Goal: Information Seeking & Learning: Find specific fact

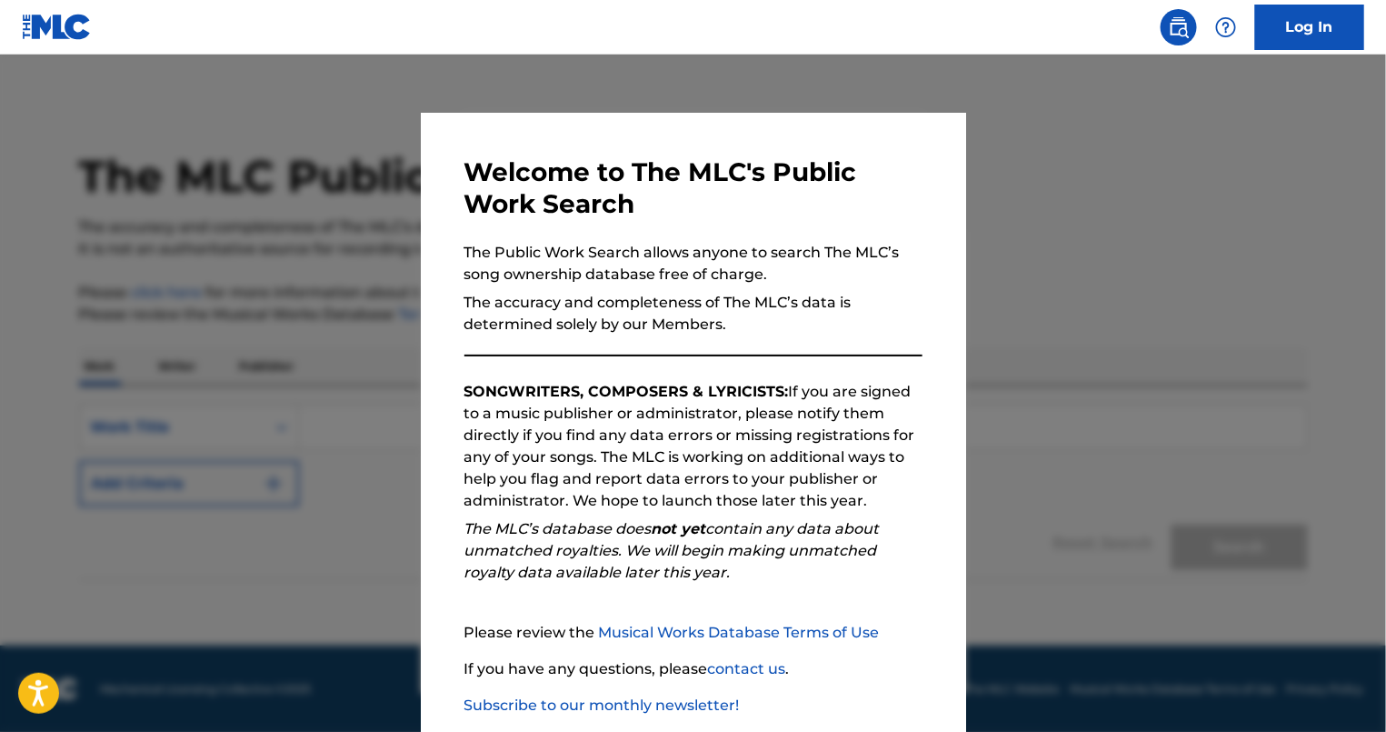
scroll to position [98, 0]
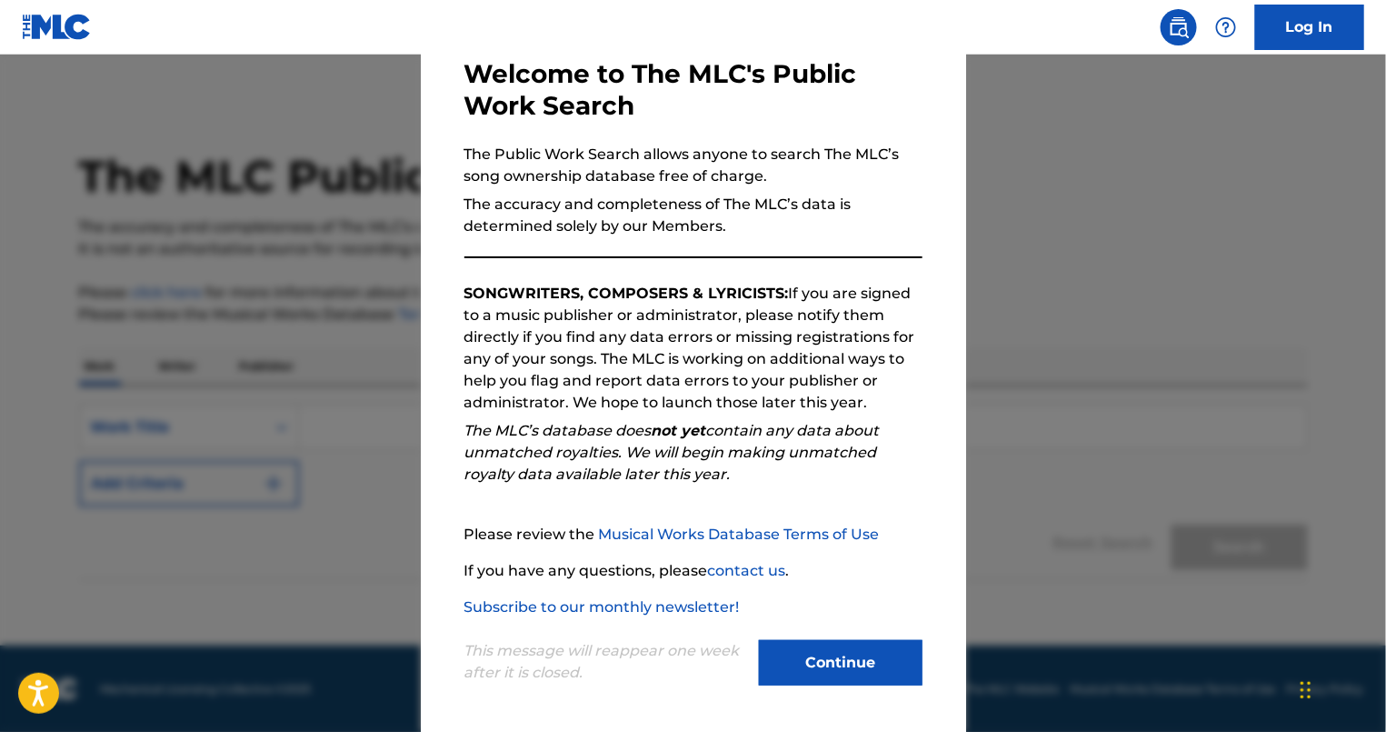
click at [868, 663] on button "Continue" at bounding box center [841, 662] width 164 height 45
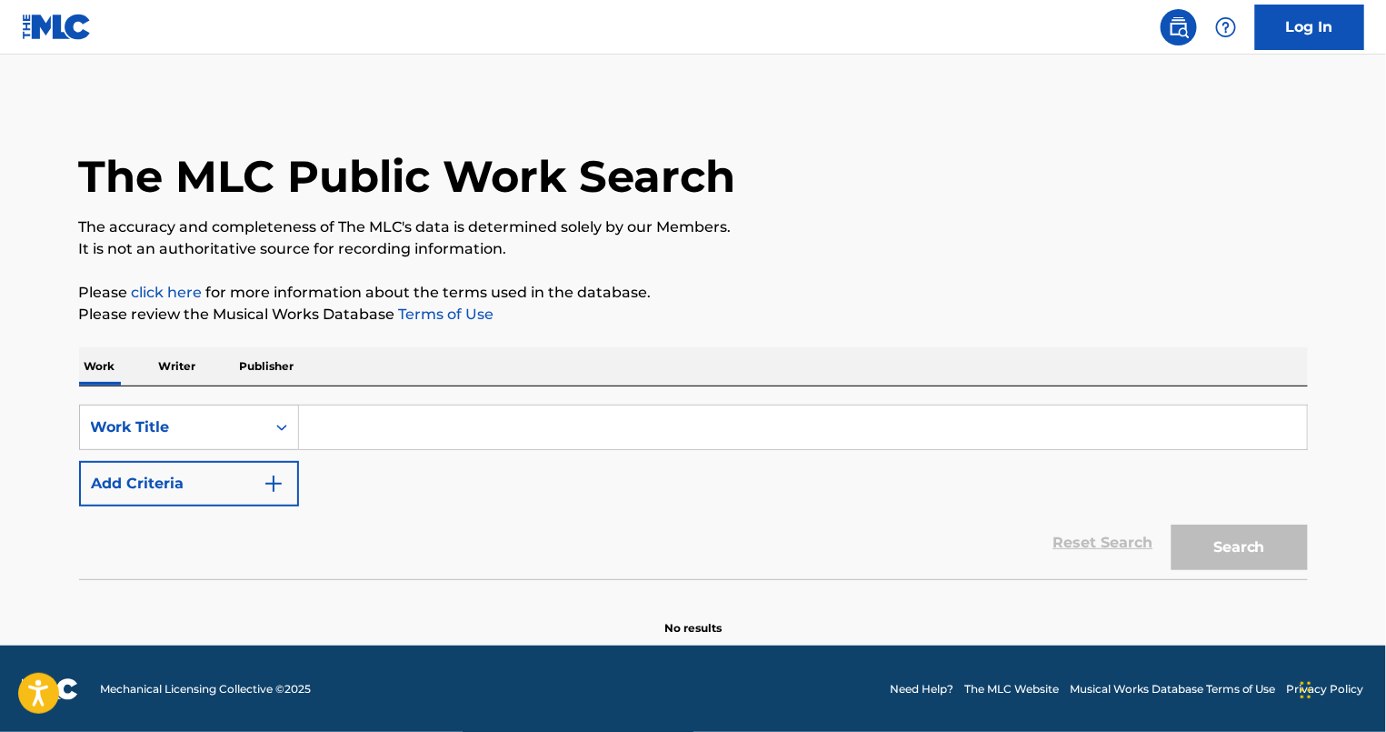
click at [372, 430] on input "Search Form" at bounding box center [803, 427] width 1008 height 44
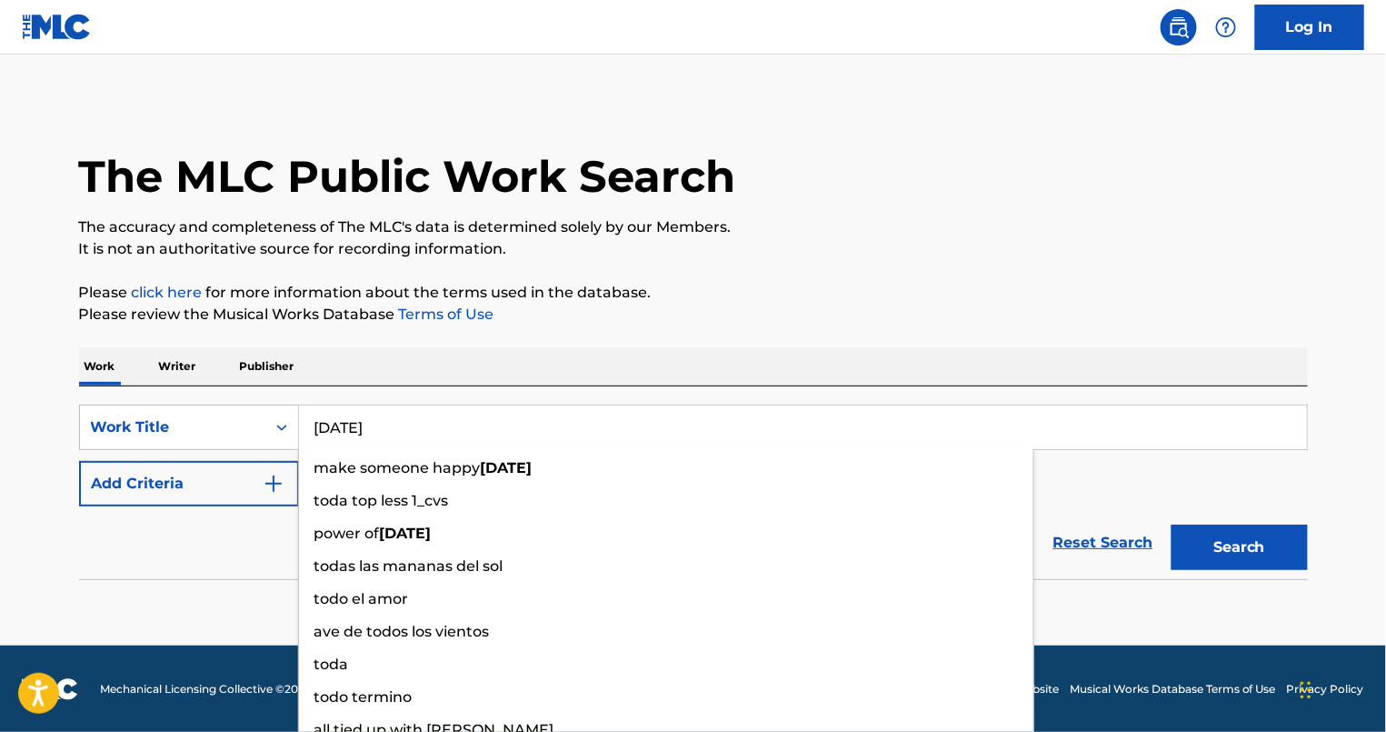
type input "today"
click at [197, 485] on button "Add Criteria" at bounding box center [189, 483] width 220 height 45
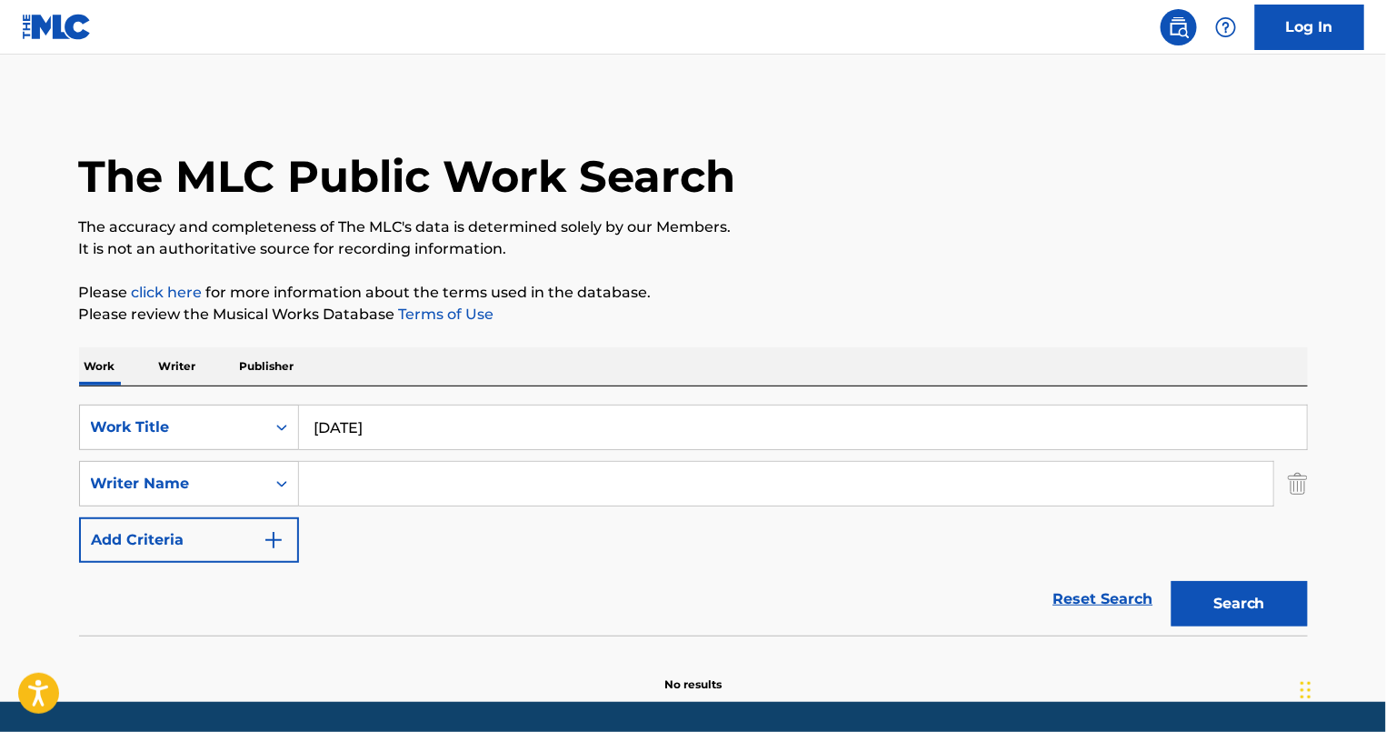
click at [355, 475] on input "Search Form" at bounding box center [786, 484] width 974 height 44
type input "r"
type input "trippie redd"
click at [1171, 581] on button "Search" at bounding box center [1239, 603] width 136 height 45
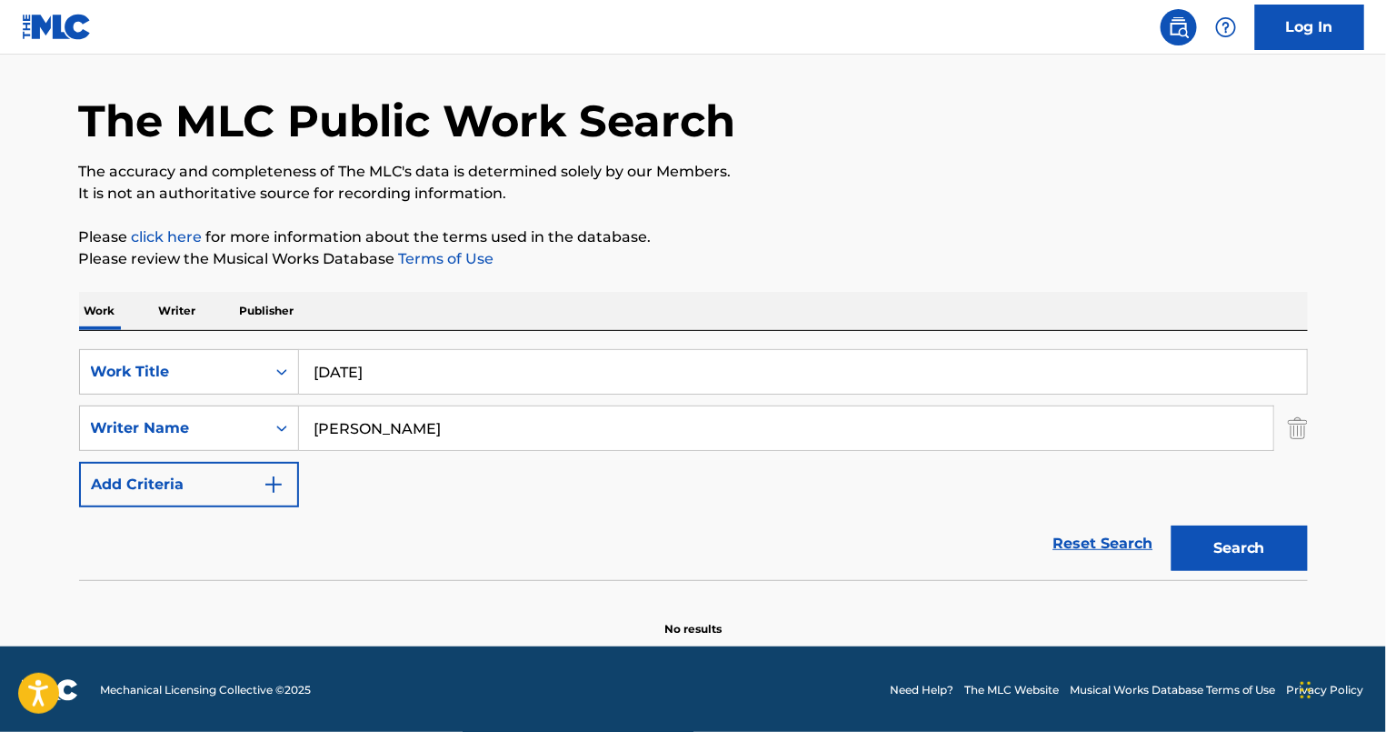
click at [405, 430] on input "trippie redd" at bounding box center [786, 428] width 974 height 44
click at [405, 429] on input "trippie redd" at bounding box center [786, 428] width 974 height 44
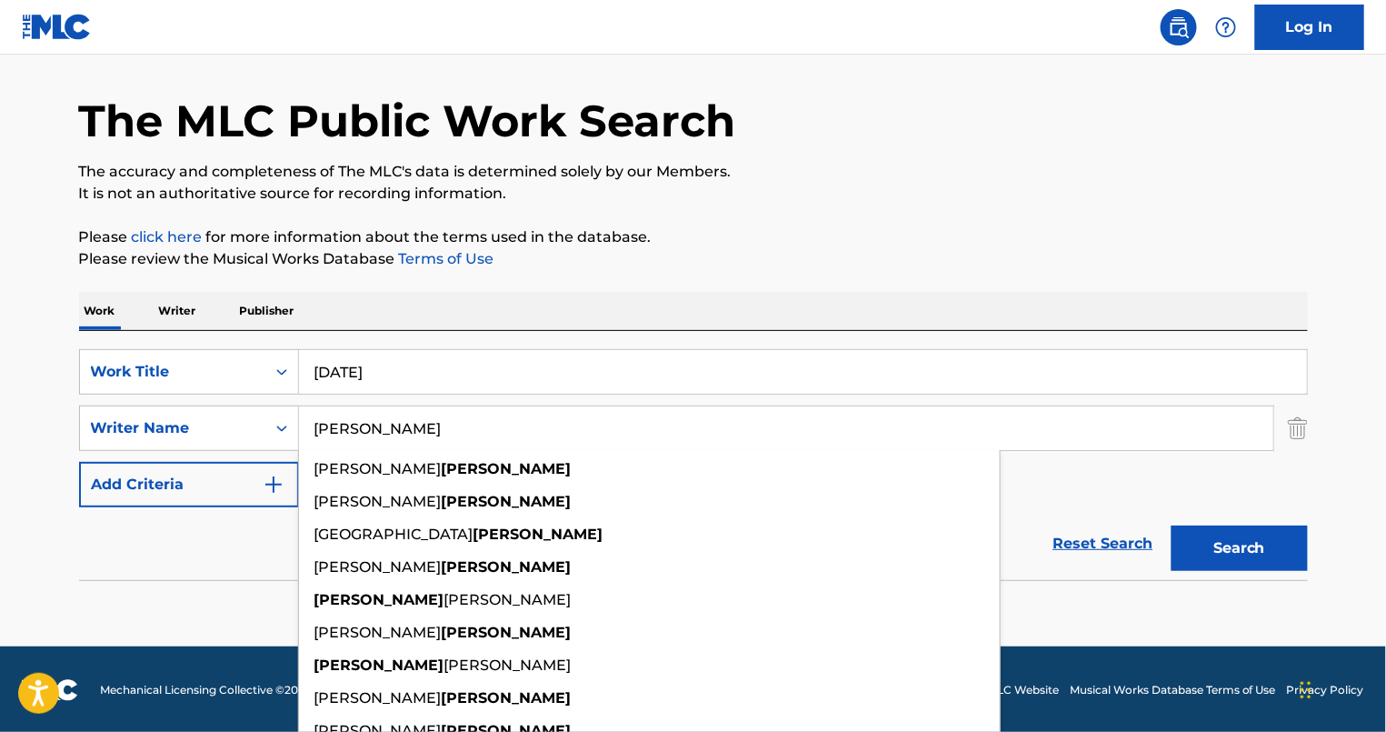
type input "hawkins"
click at [1171, 525] on button "Search" at bounding box center [1239, 547] width 136 height 45
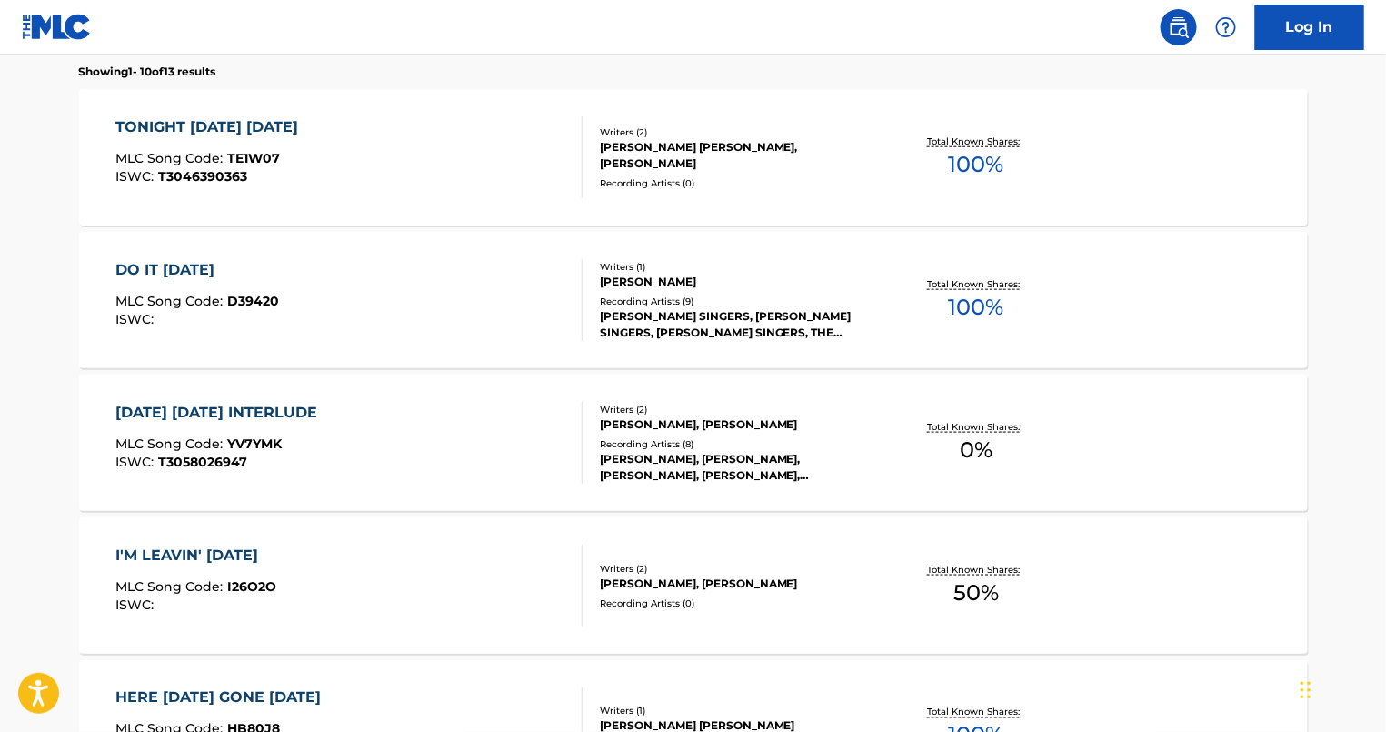
scroll to position [0, 0]
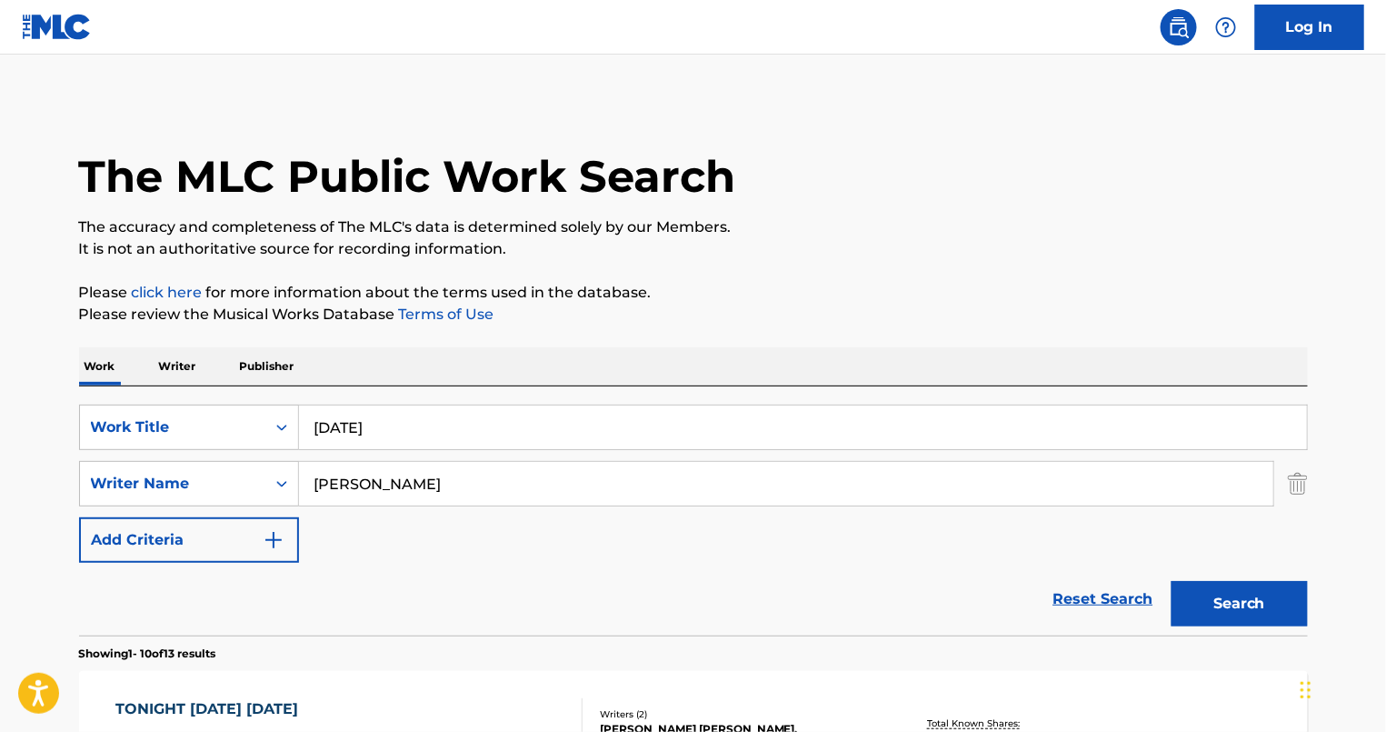
click at [394, 473] on input "hawkins" at bounding box center [786, 484] width 974 height 44
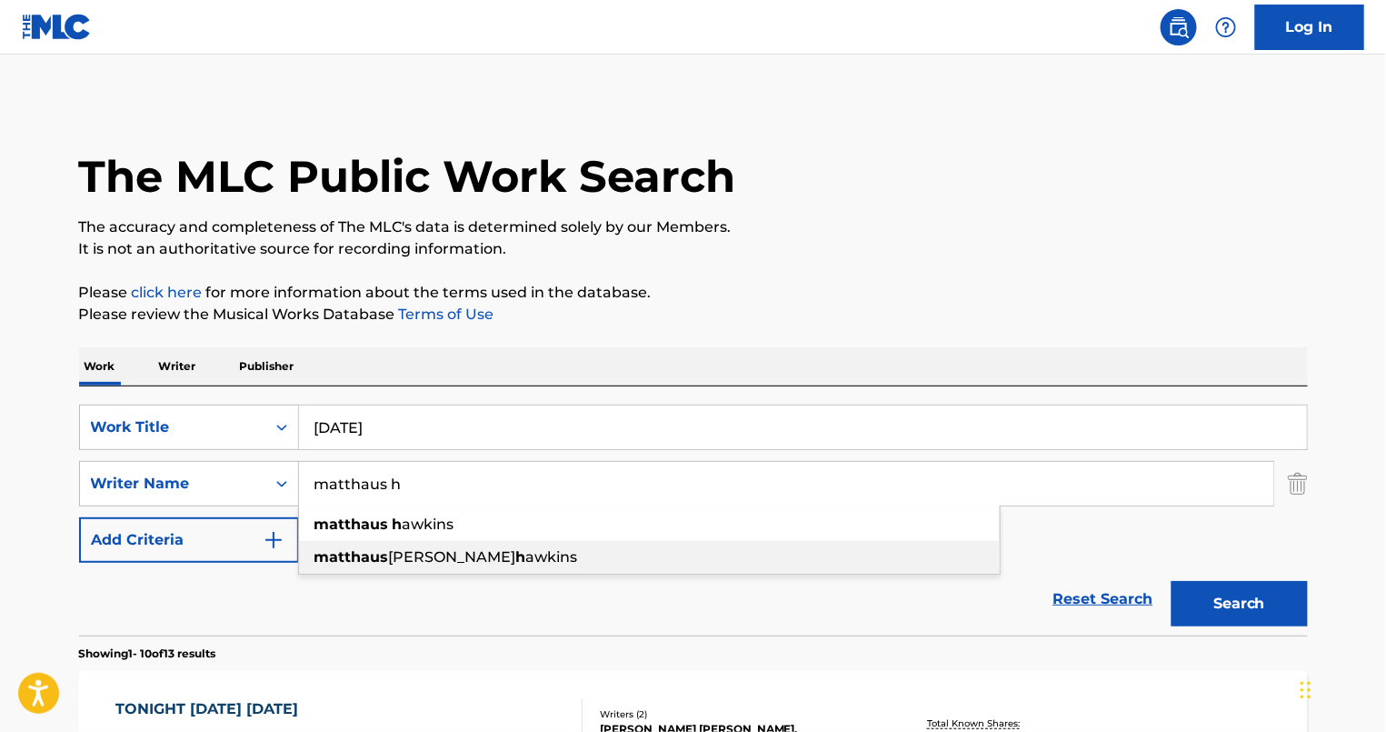
click at [432, 570] on div "matthaus sebastian h awkins" at bounding box center [649, 557] width 701 height 33
type input "matthaus [PERSON_NAME]"
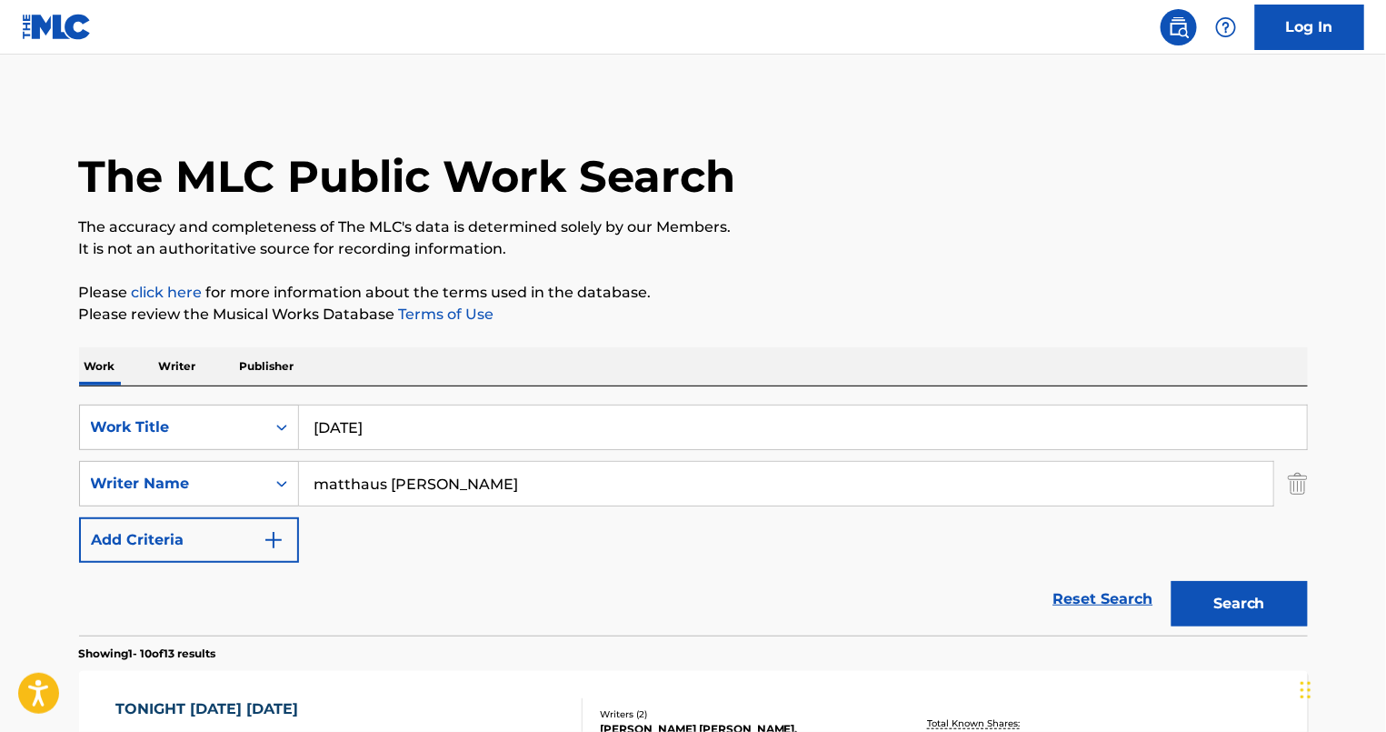
click at [1253, 617] on button "Search" at bounding box center [1239, 603] width 136 height 45
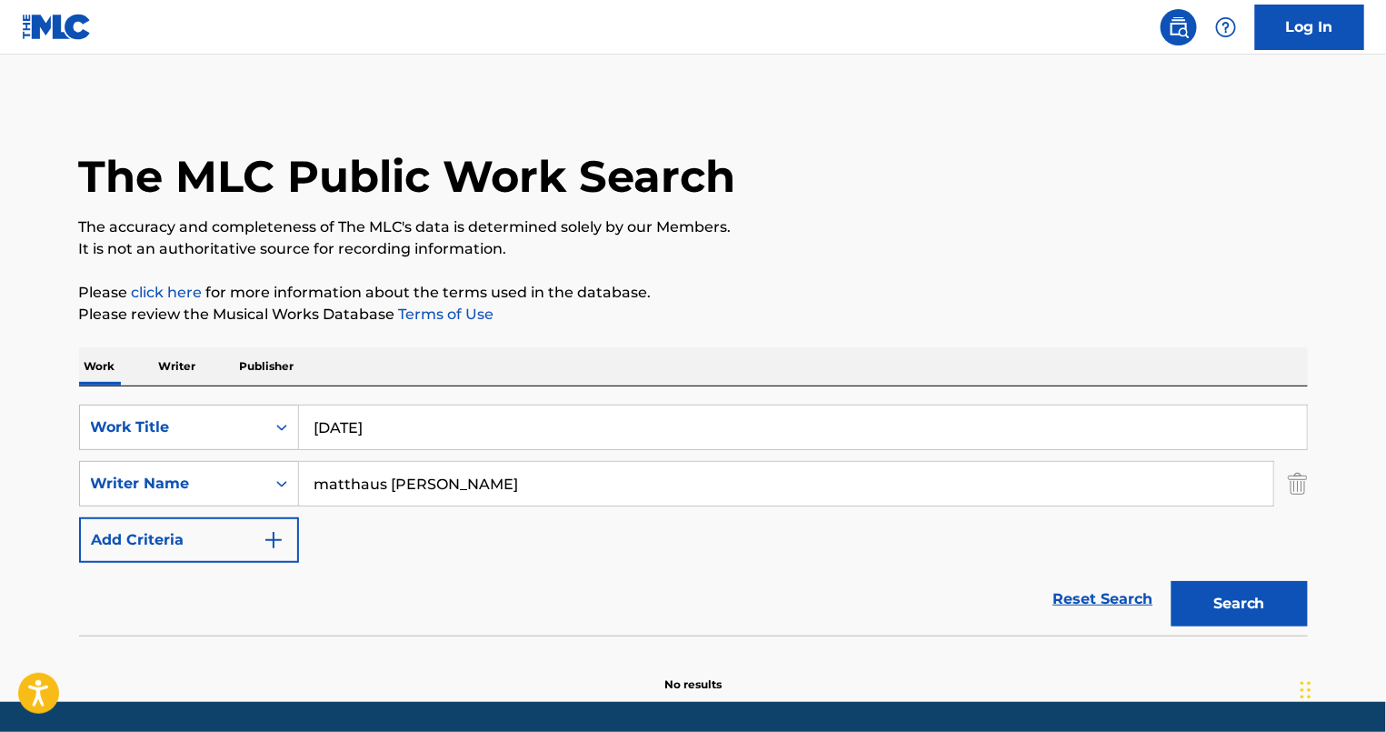
click at [195, 365] on p "Writer" at bounding box center [178, 366] width 48 height 38
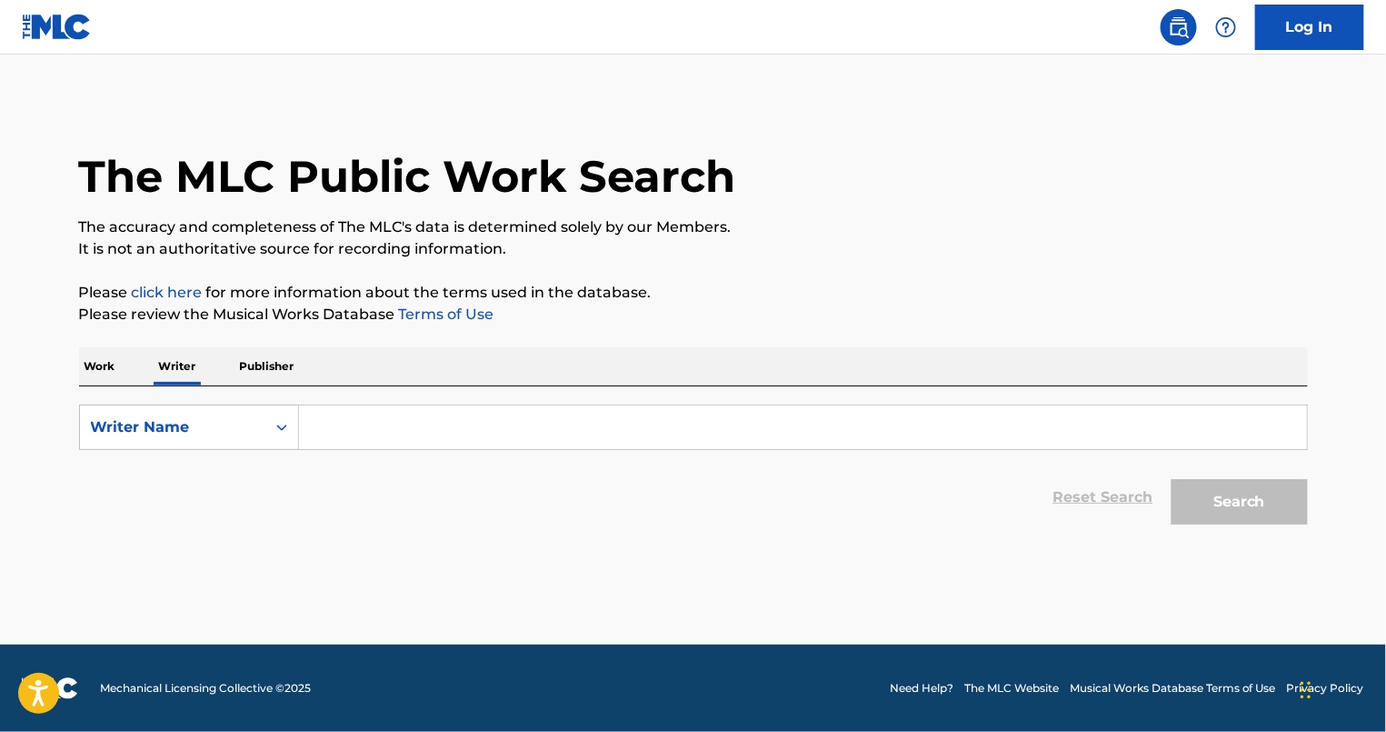
click at [397, 416] on input "Search Form" at bounding box center [803, 427] width 1008 height 44
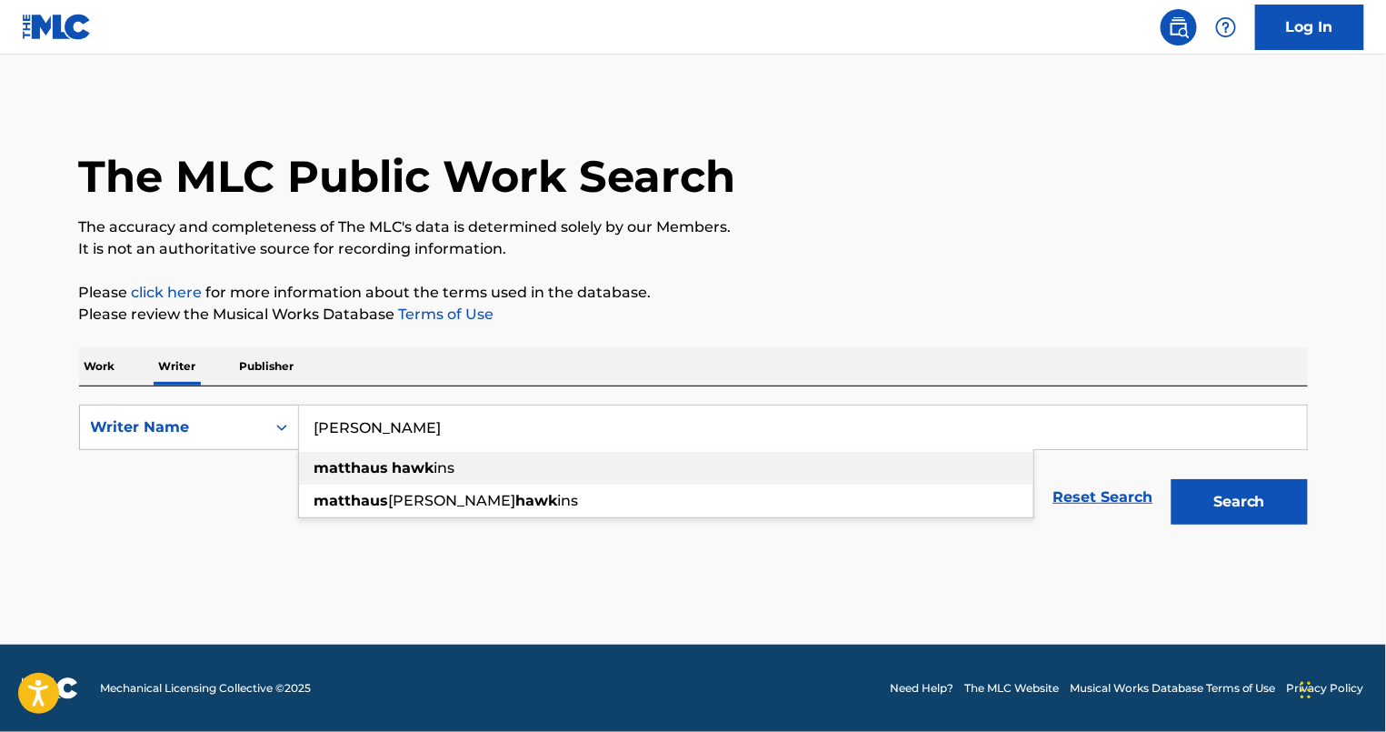
click at [401, 463] on strong "hawk" at bounding box center [414, 467] width 42 height 17
type input "matthaus hawkins"
click at [1286, 523] on div "Search" at bounding box center [1234, 497] width 145 height 73
click at [1271, 501] on button "Search" at bounding box center [1239, 501] width 136 height 45
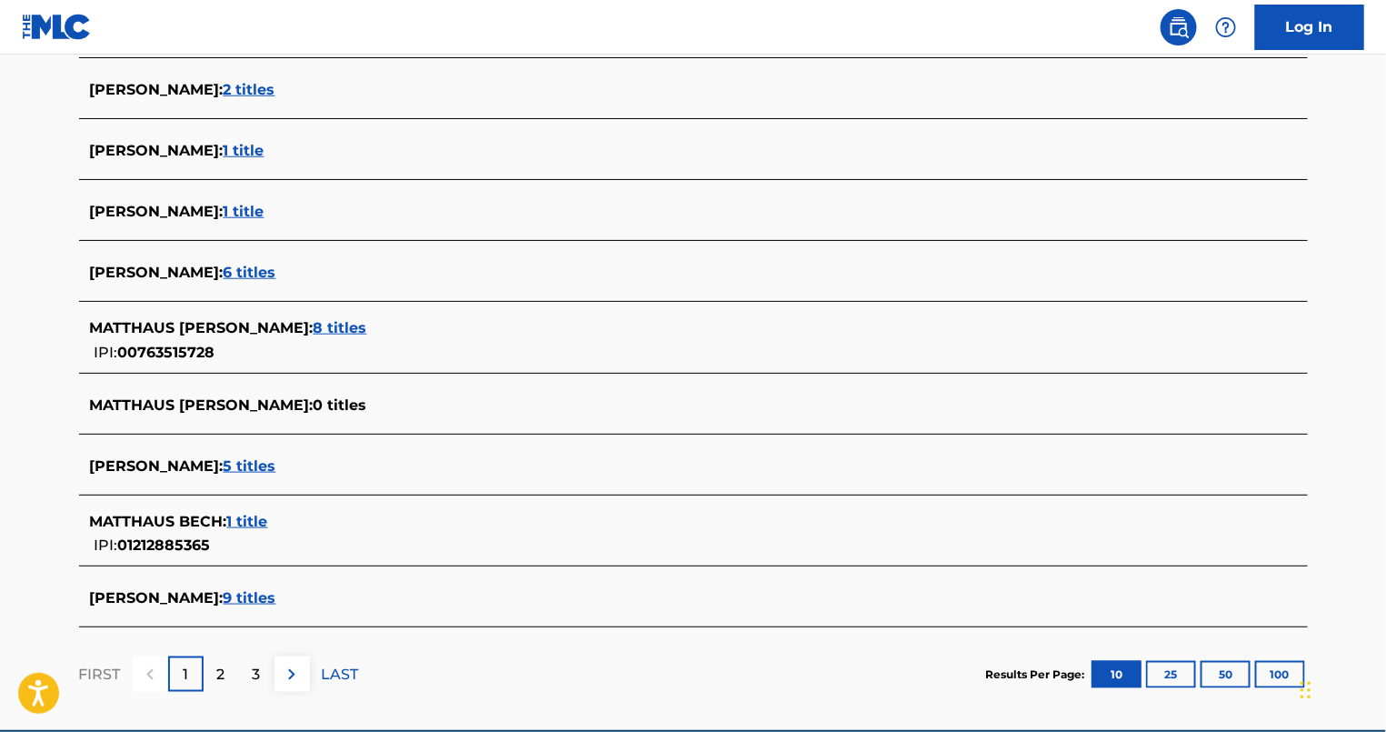
scroll to position [569, 0]
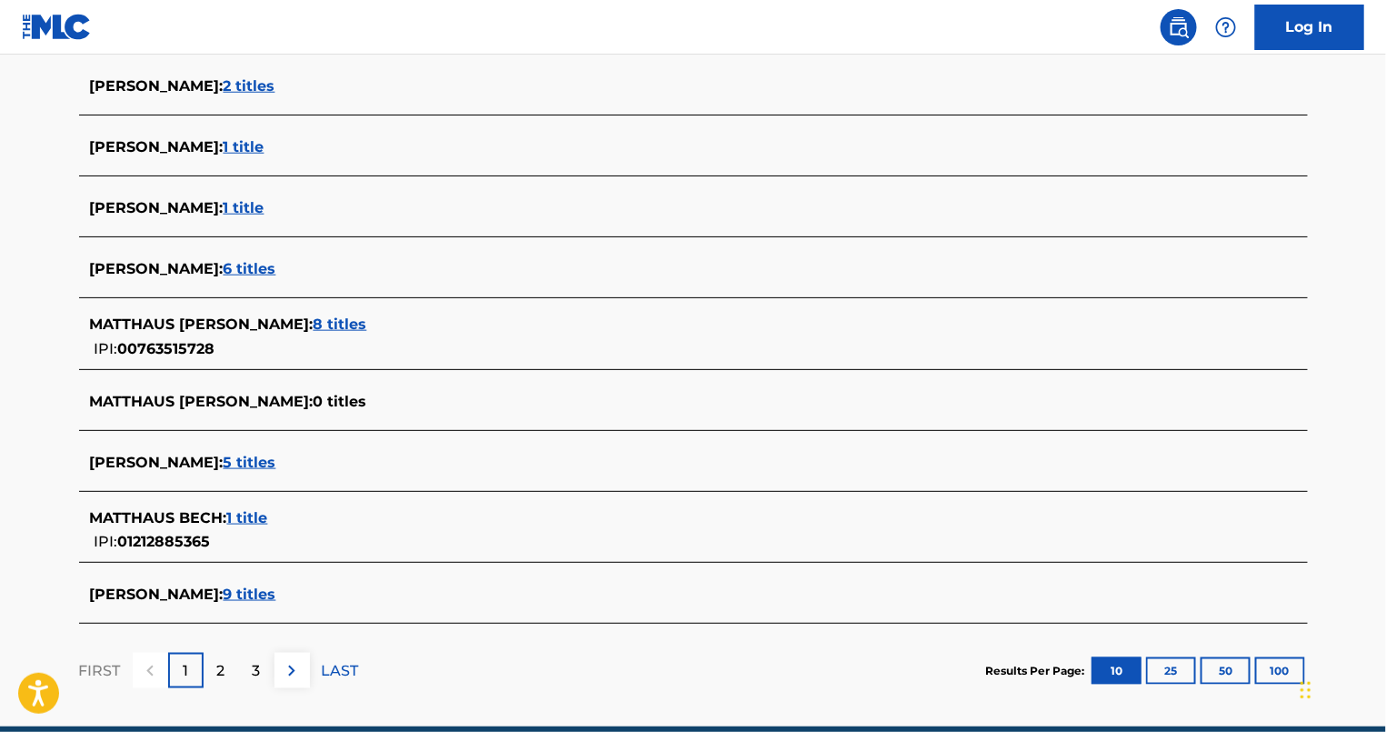
click at [367, 321] on span "8 titles" at bounding box center [341, 323] width 54 height 17
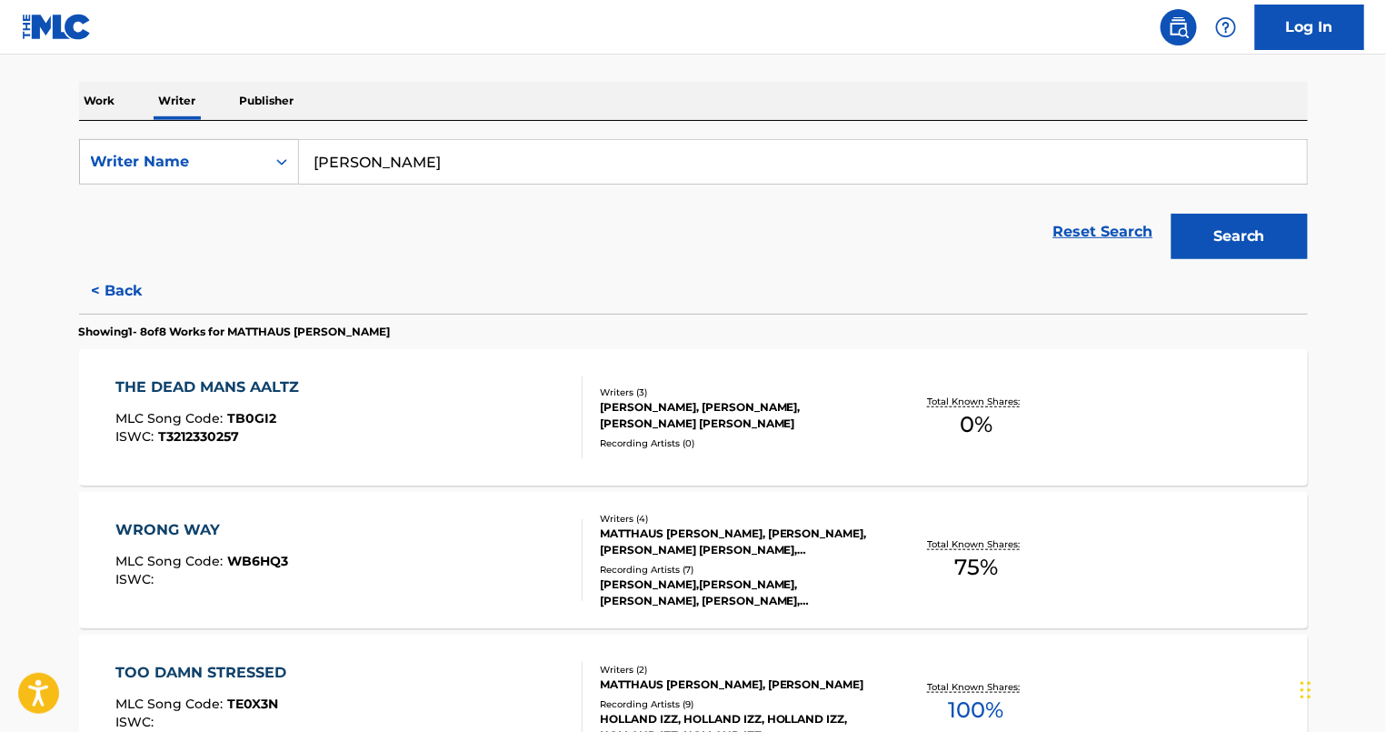
scroll to position [228, 0]
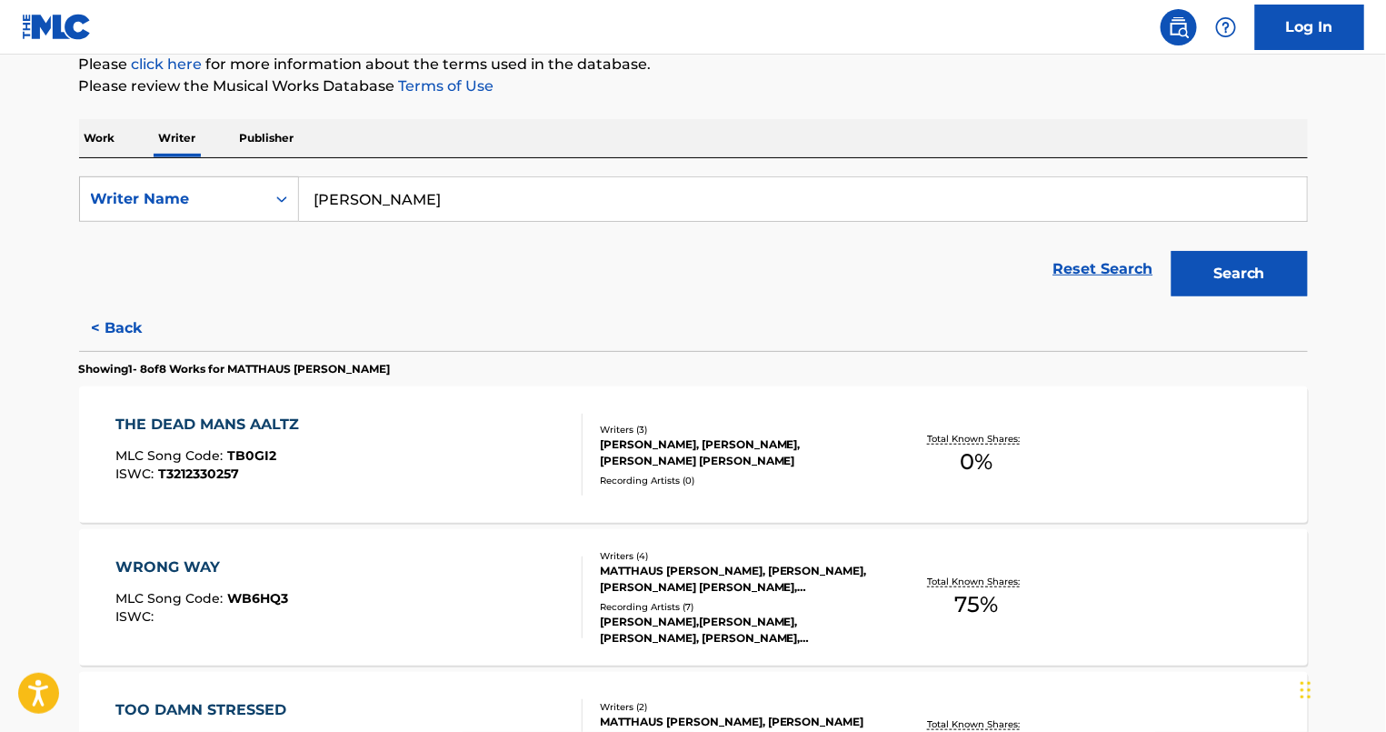
click at [125, 329] on button "< Back" at bounding box center [133, 327] width 109 height 45
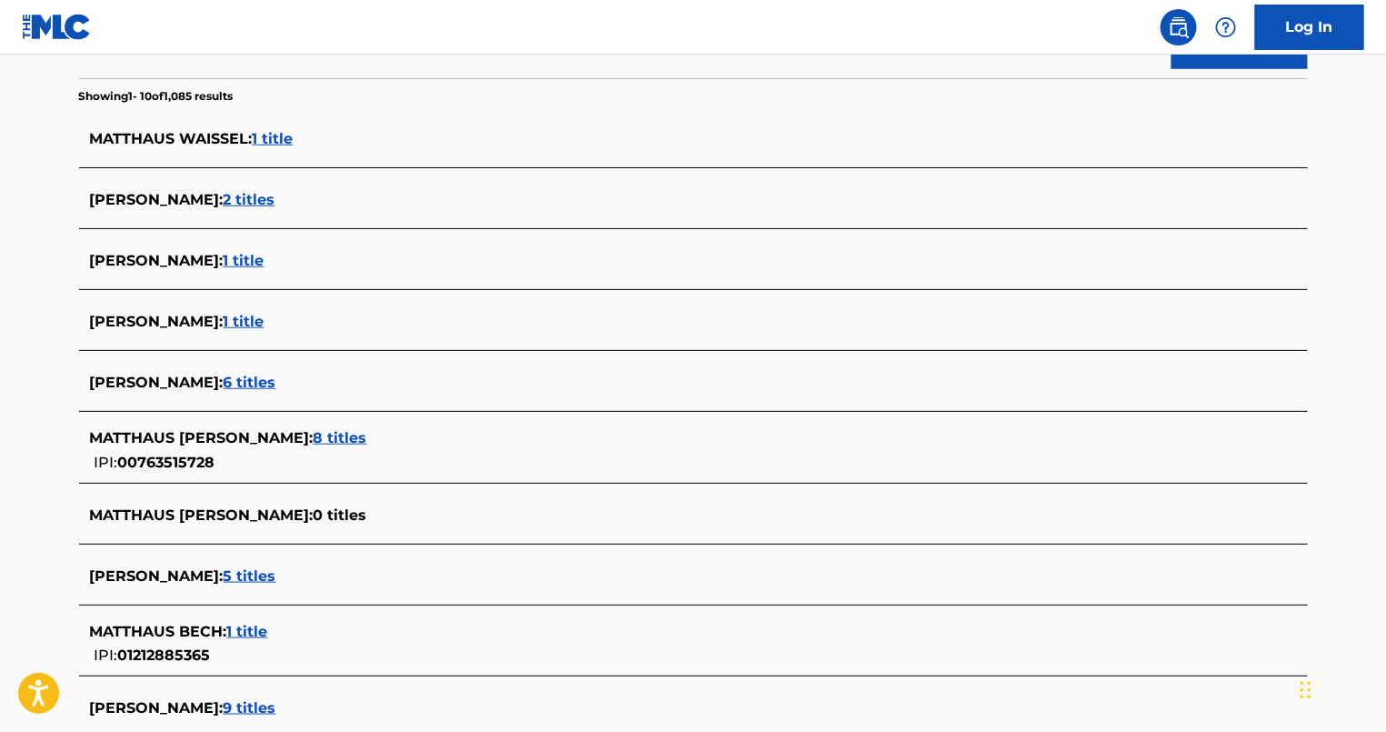
scroll to position [485, 0]
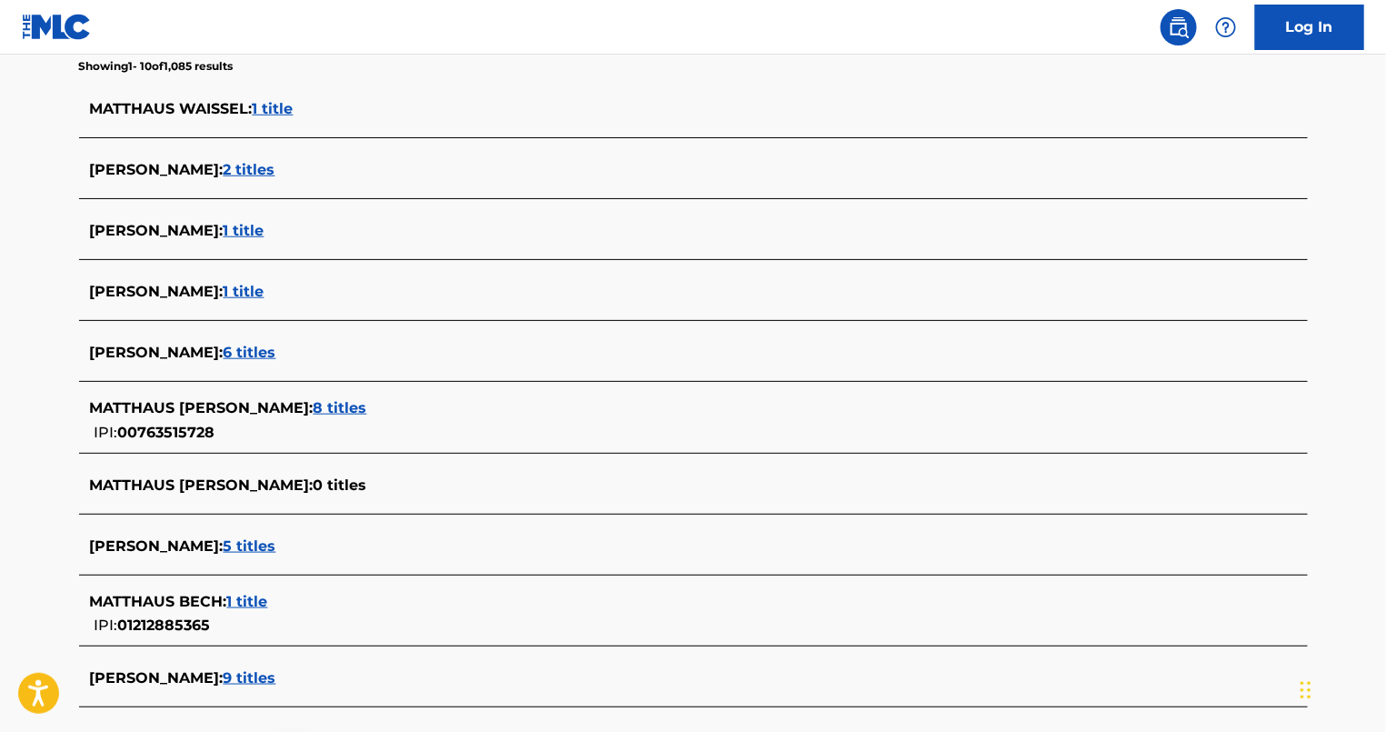
click at [276, 540] on span "5 titles" at bounding box center [250, 545] width 53 height 17
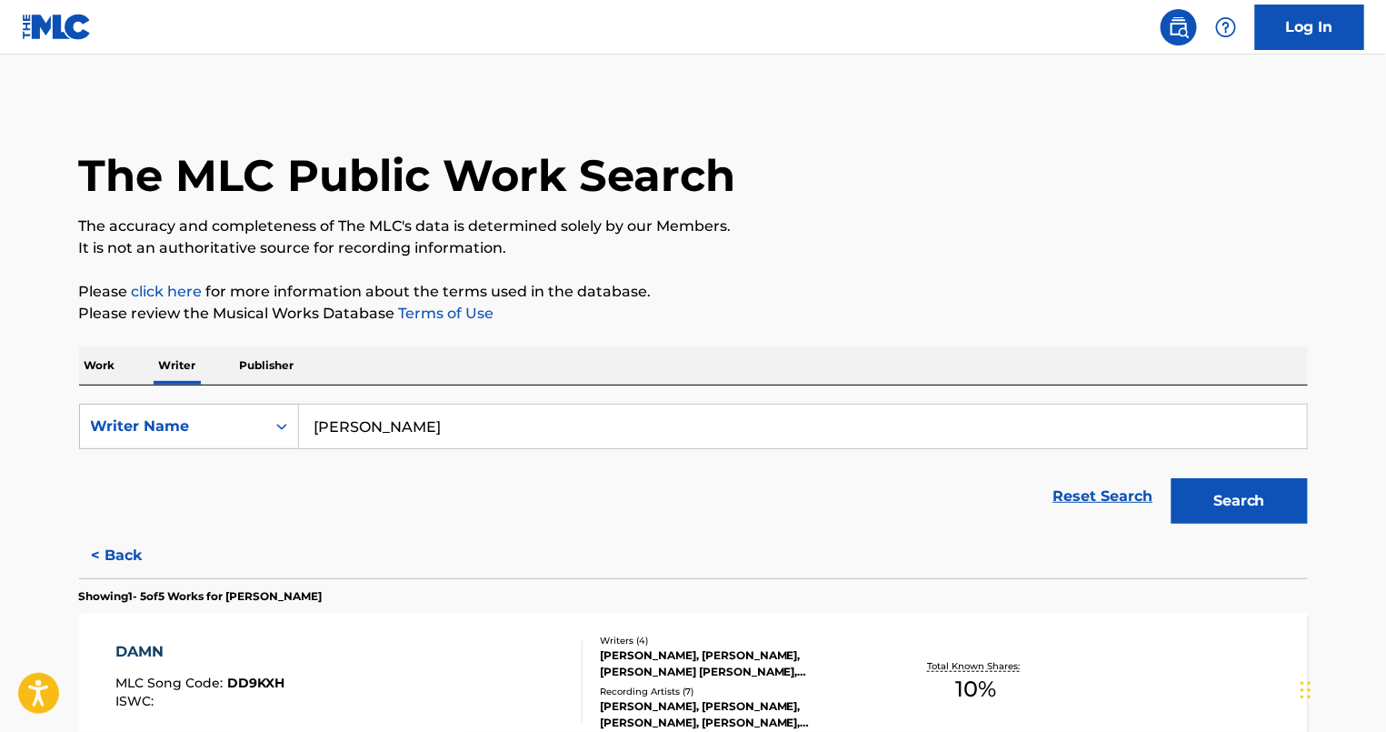
scroll to position [0, 0]
click at [414, 460] on form "SearchWithCriteria92c6221b-ee62-45c4-b97e-ea8b770e41ba Writer Name matthaus haw…" at bounding box center [693, 468] width 1229 height 129
click at [414, 434] on input "matthaus hawkins" at bounding box center [803, 427] width 1008 height 44
click at [1258, 500] on button "Search" at bounding box center [1239, 501] width 136 height 45
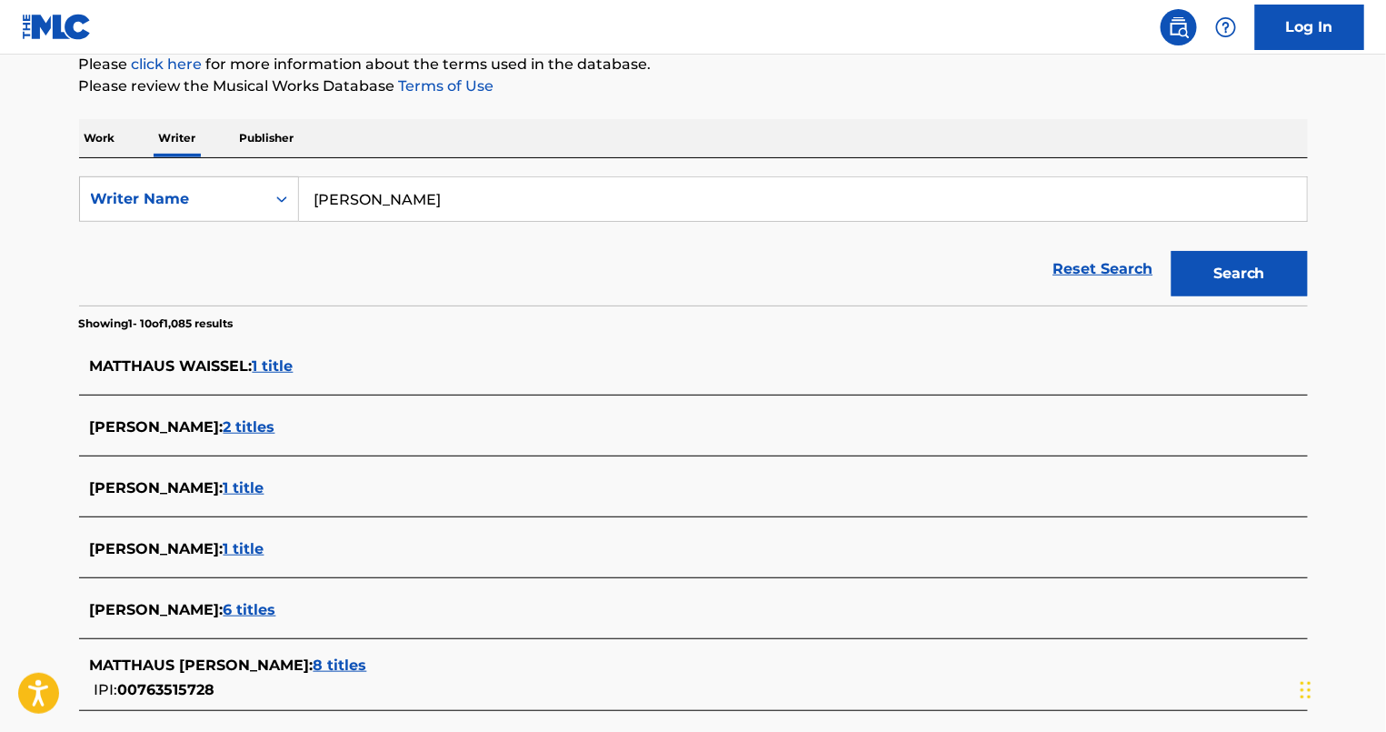
scroll to position [365, 0]
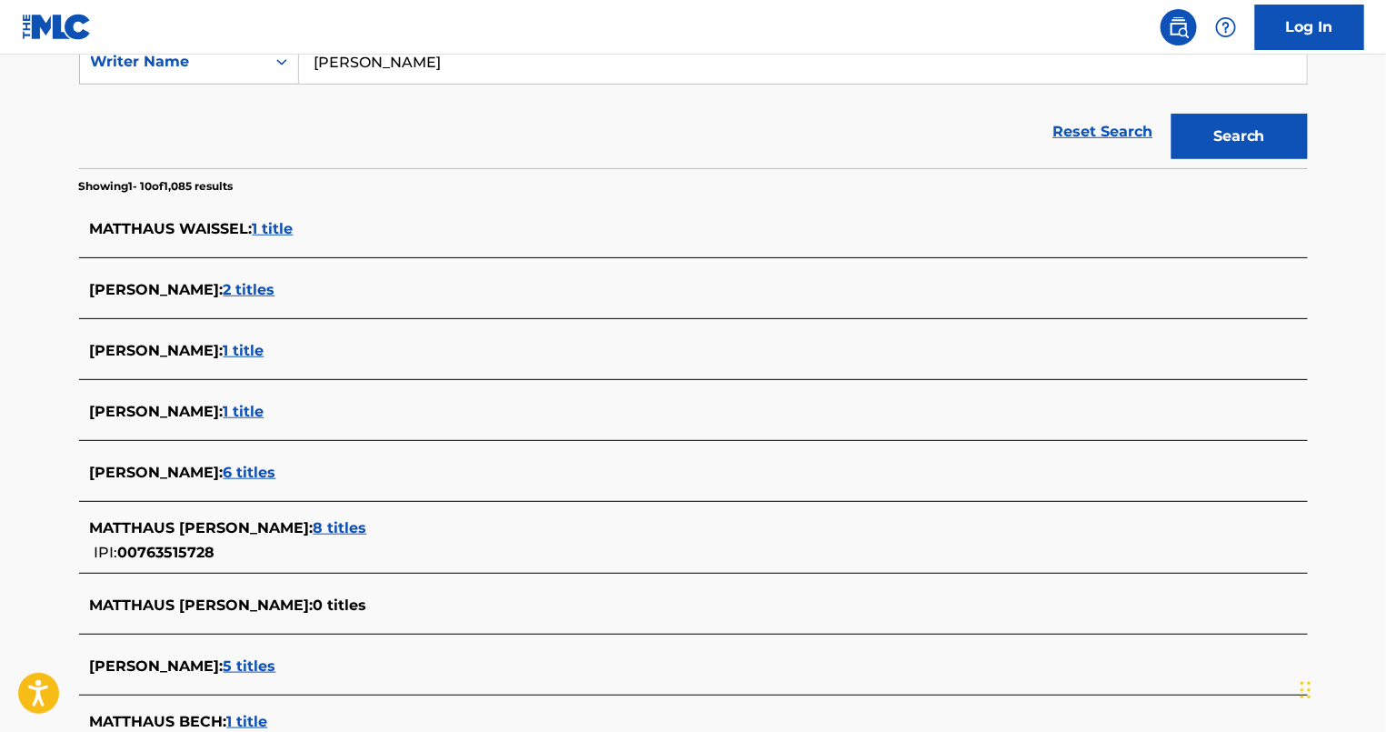
click at [367, 525] on span "8 titles" at bounding box center [341, 527] width 54 height 17
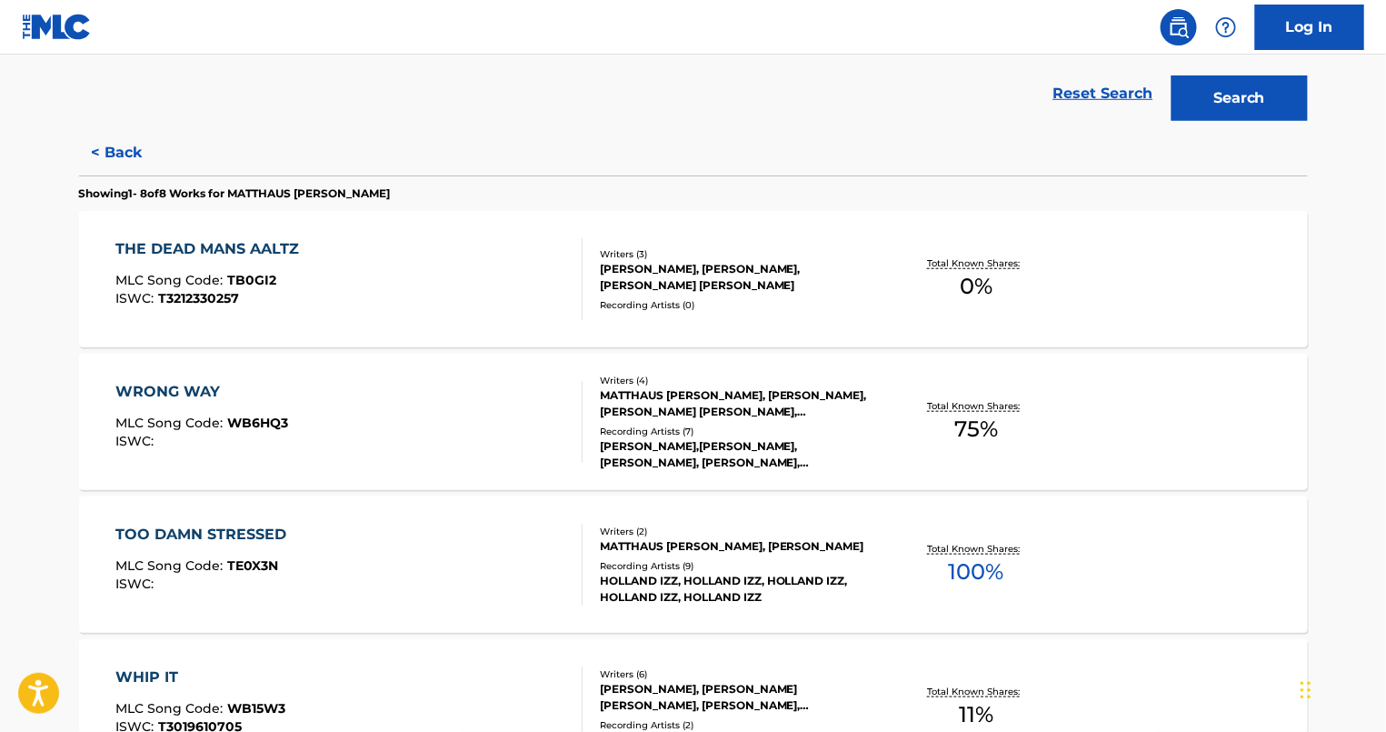
scroll to position [409, 0]
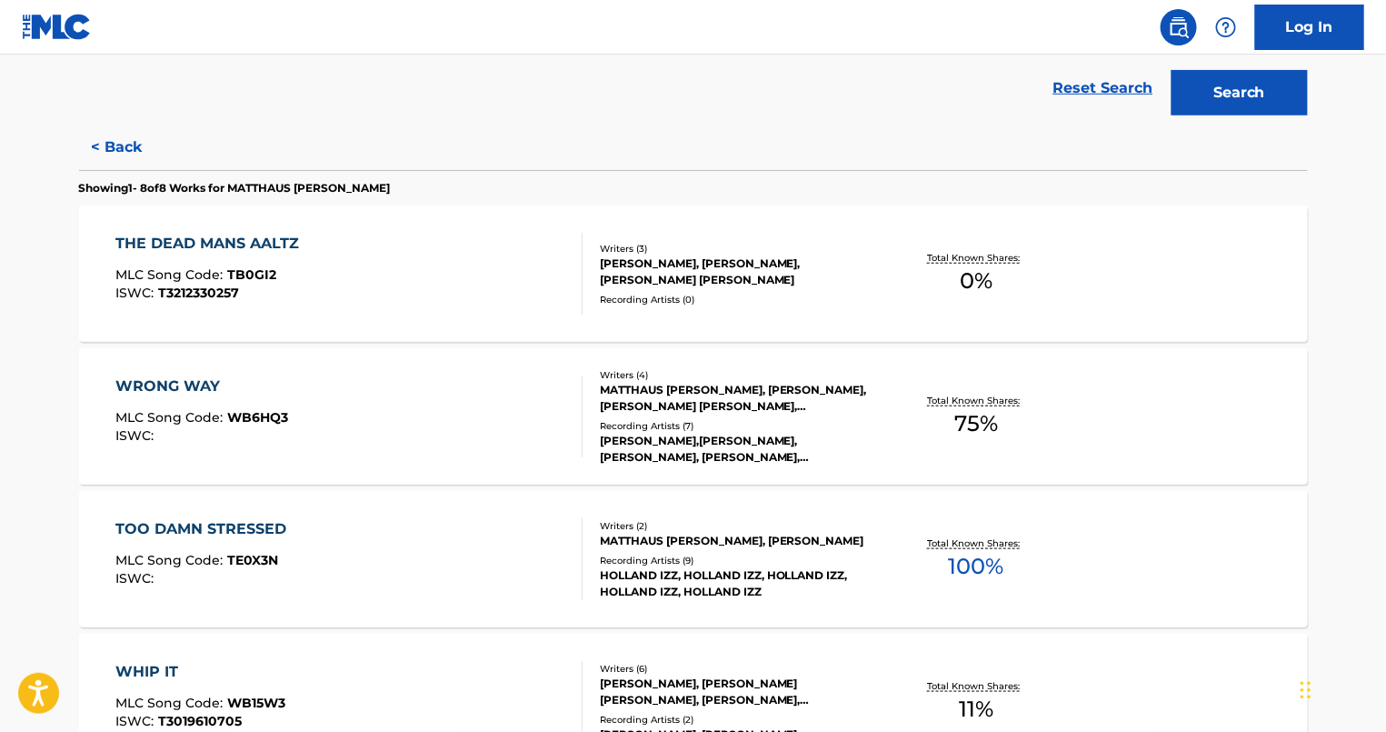
click at [723, 449] on div "[PERSON_NAME],[PERSON_NAME], [PERSON_NAME], [PERSON_NAME], [PERSON_NAME], [PERS…" at bounding box center [737, 449] width 274 height 33
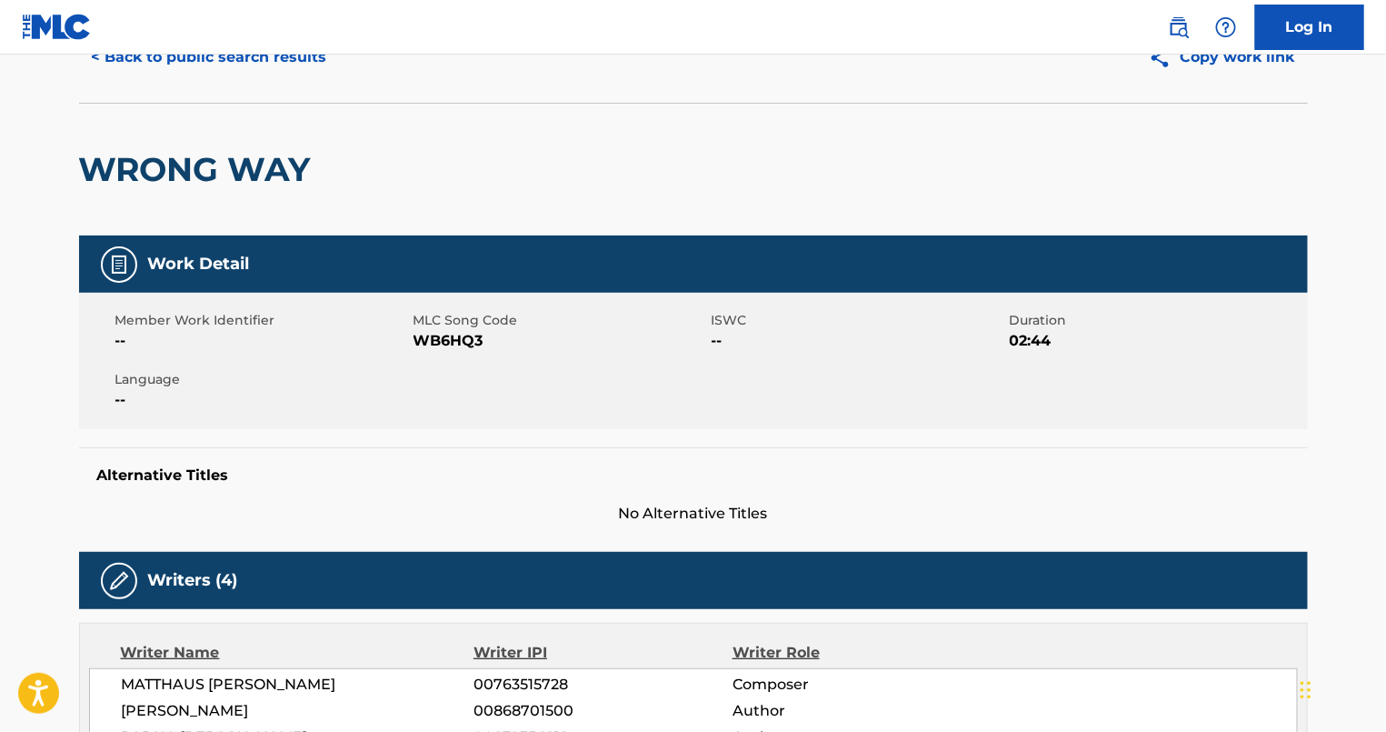
scroll to position [5, 0]
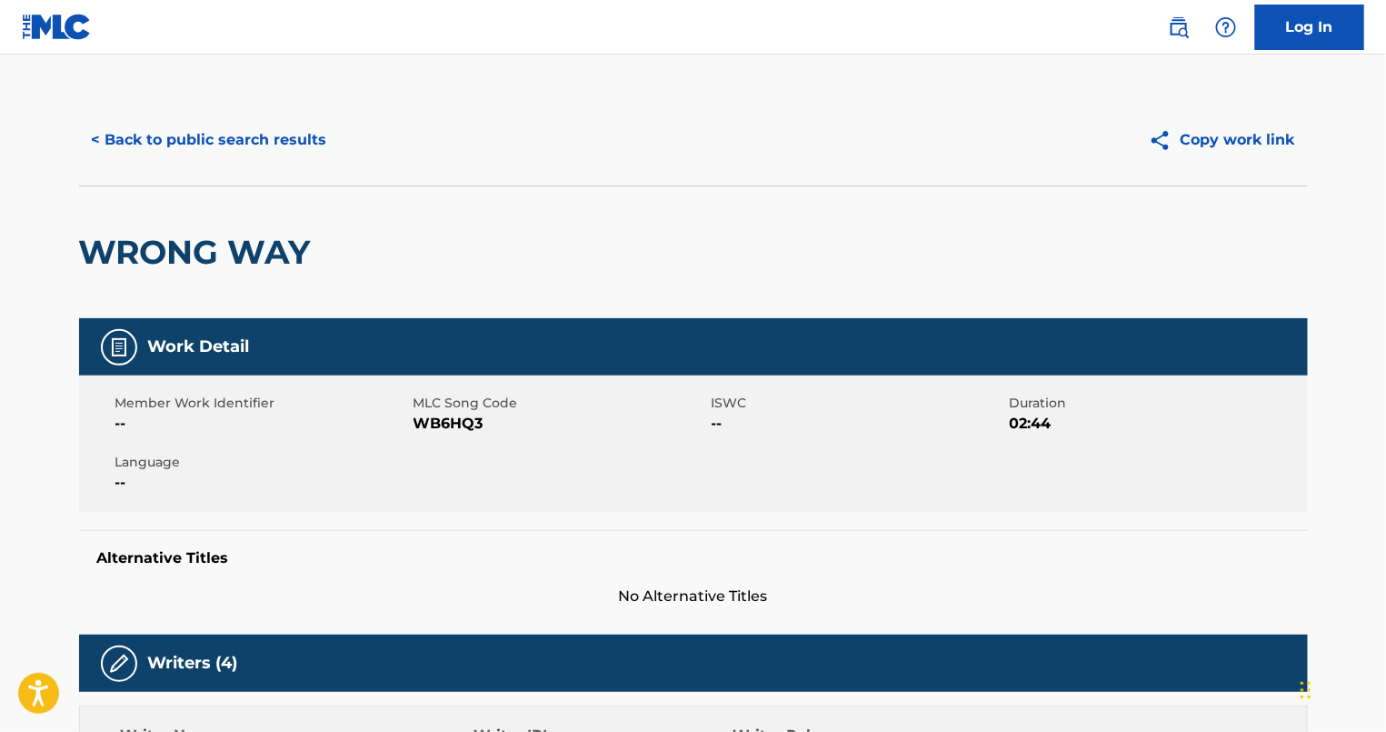
click at [198, 131] on button "< Back to public search results" at bounding box center [209, 139] width 261 height 45
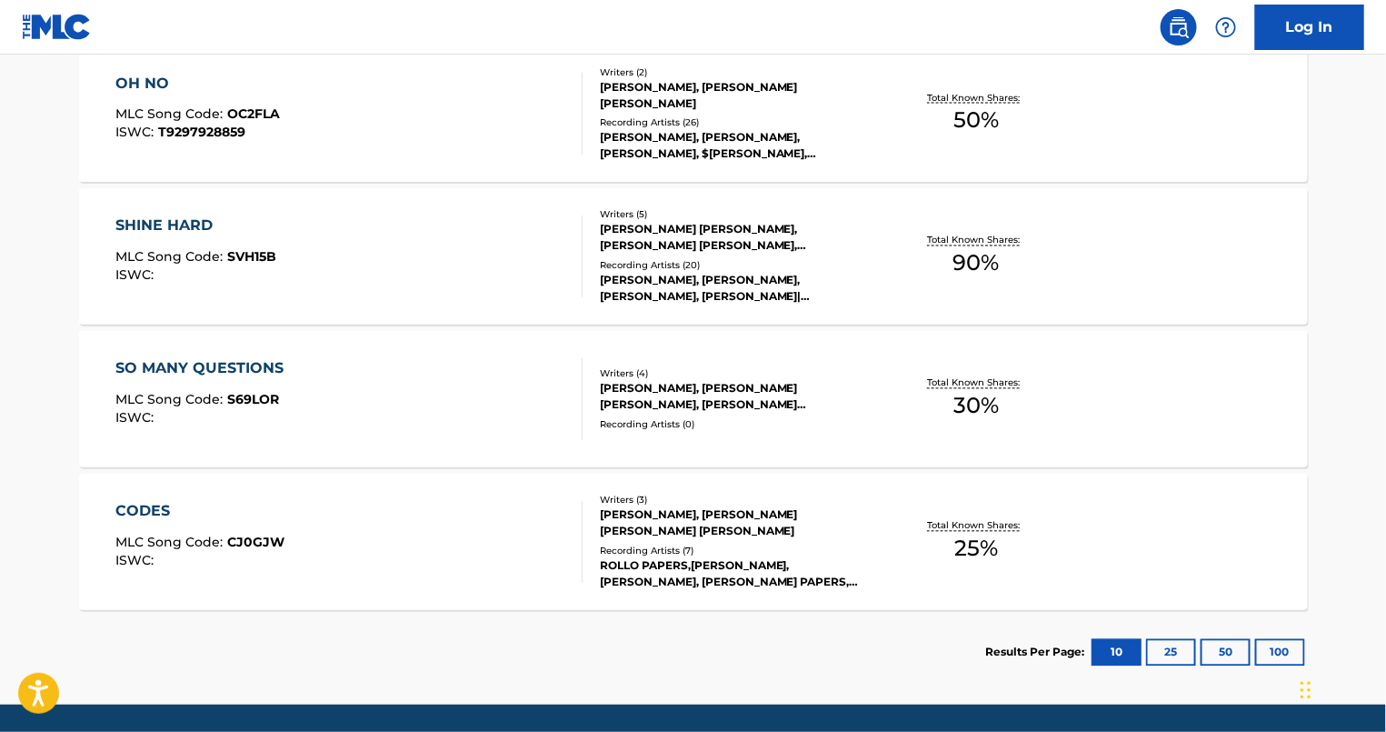
scroll to position [1142, 0]
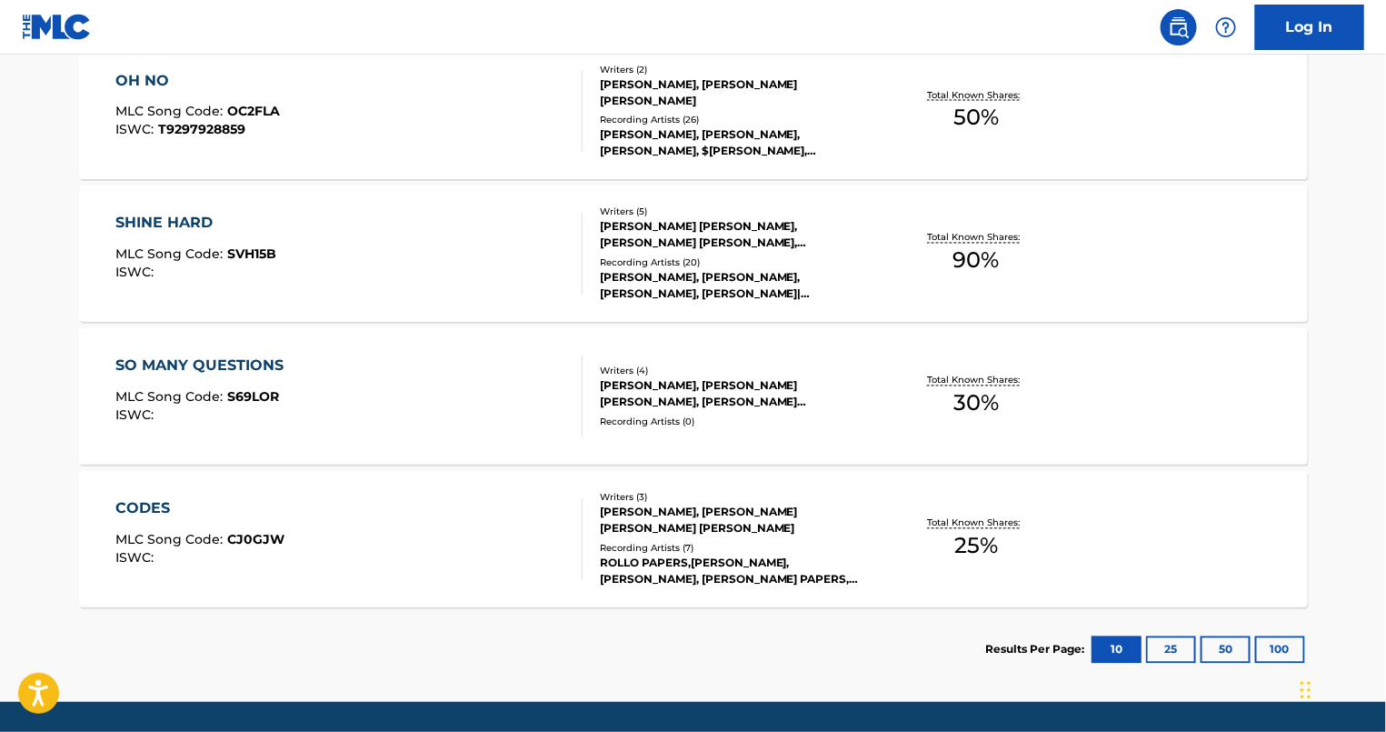
click at [263, 379] on div "SO MANY QUESTIONS MLC Song Code : S69LOR ISWC :" at bounding box center [203, 396] width 177 height 82
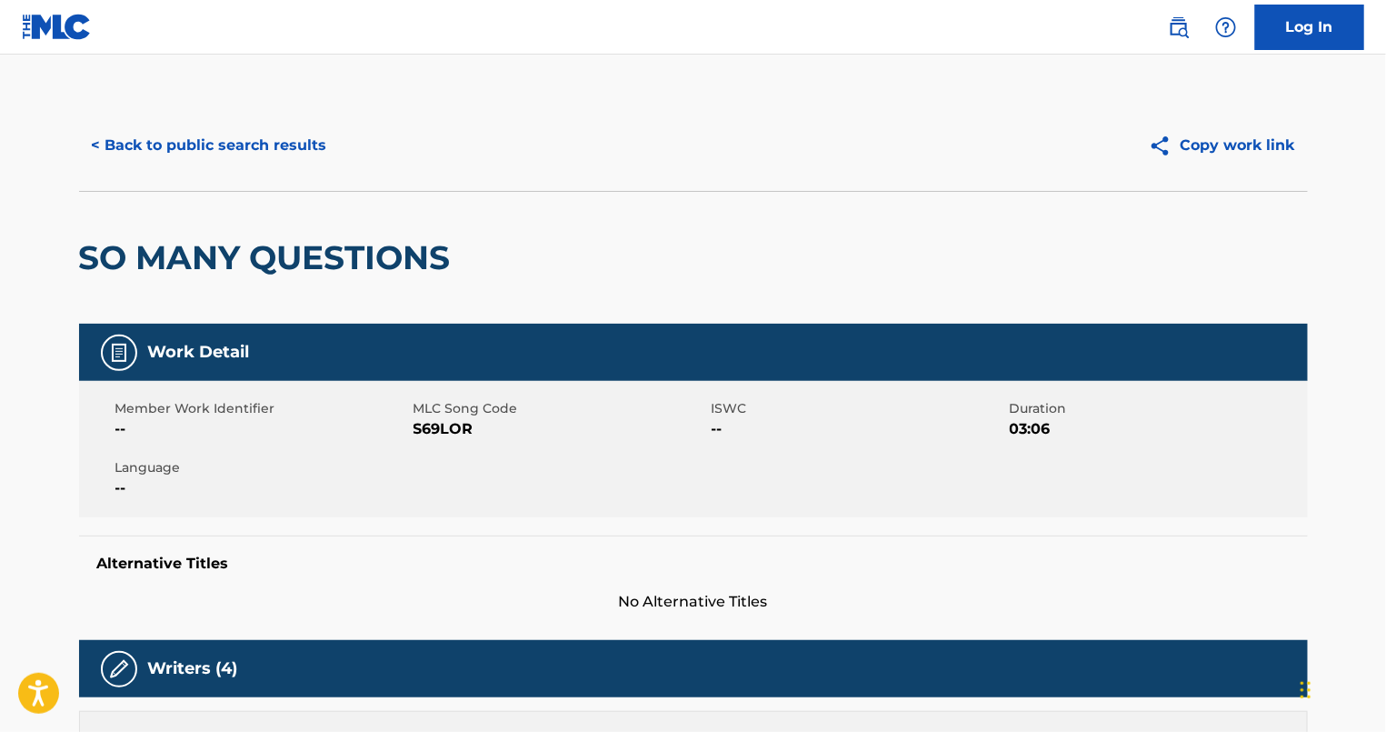
click at [194, 145] on button "< Back to public search results" at bounding box center [209, 145] width 261 height 45
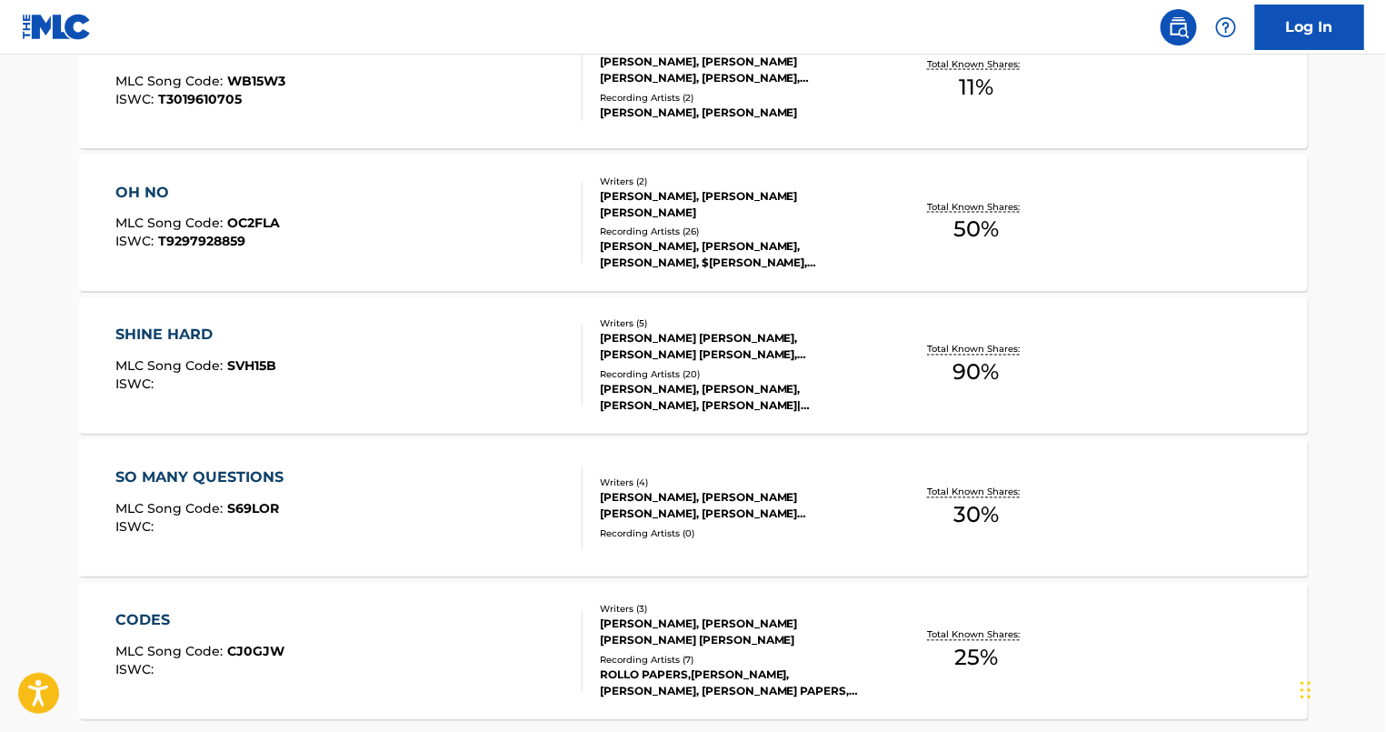
scroll to position [1032, 0]
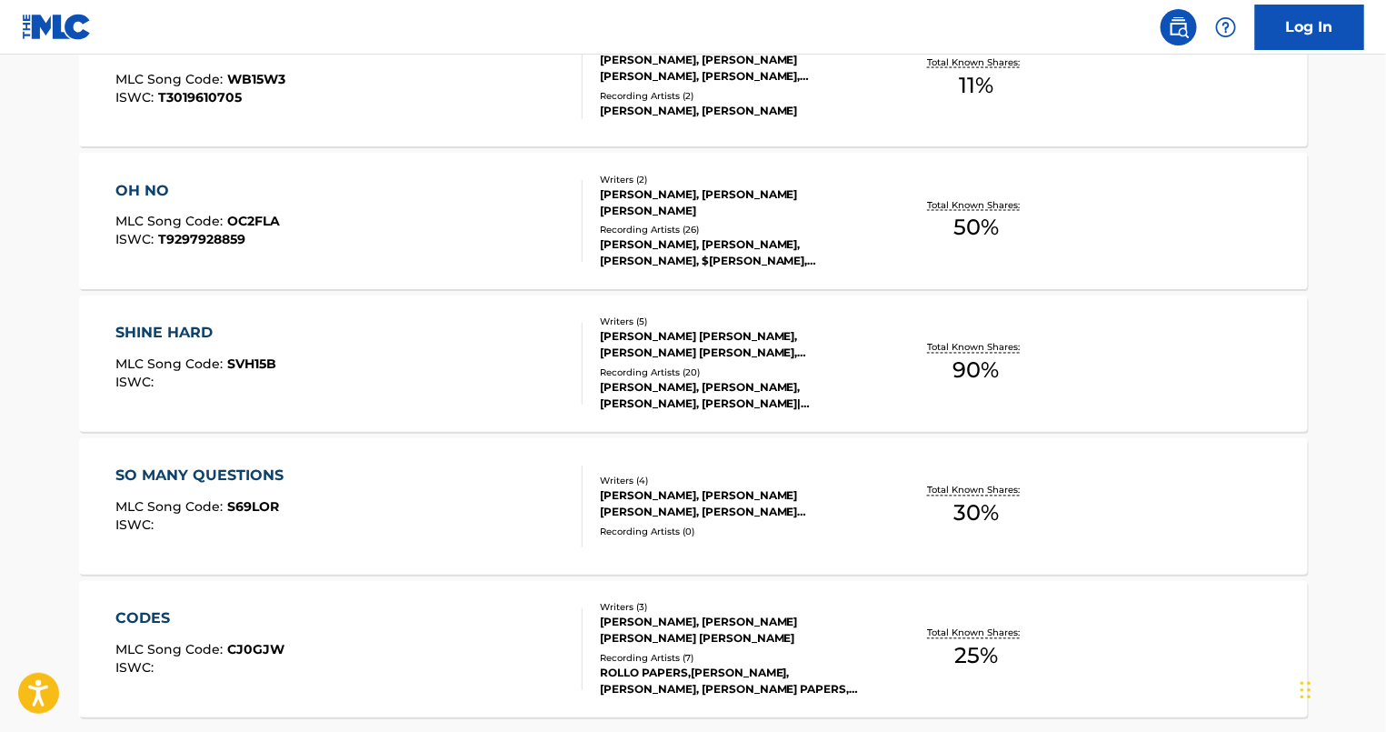
click at [328, 360] on div "SHINE HARD MLC Song Code : SVH15B ISWC :" at bounding box center [348, 364] width 467 height 82
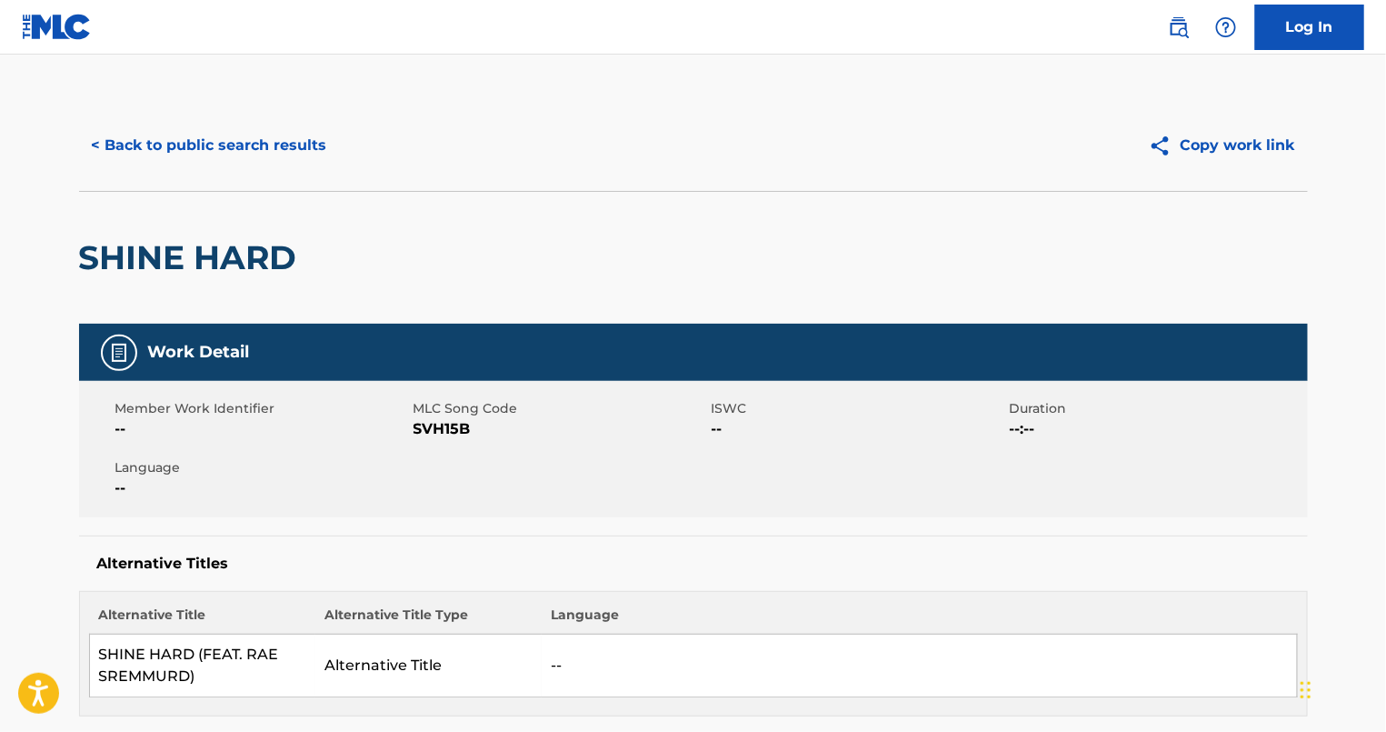
click at [202, 145] on button "< Back to public search results" at bounding box center [209, 145] width 261 height 45
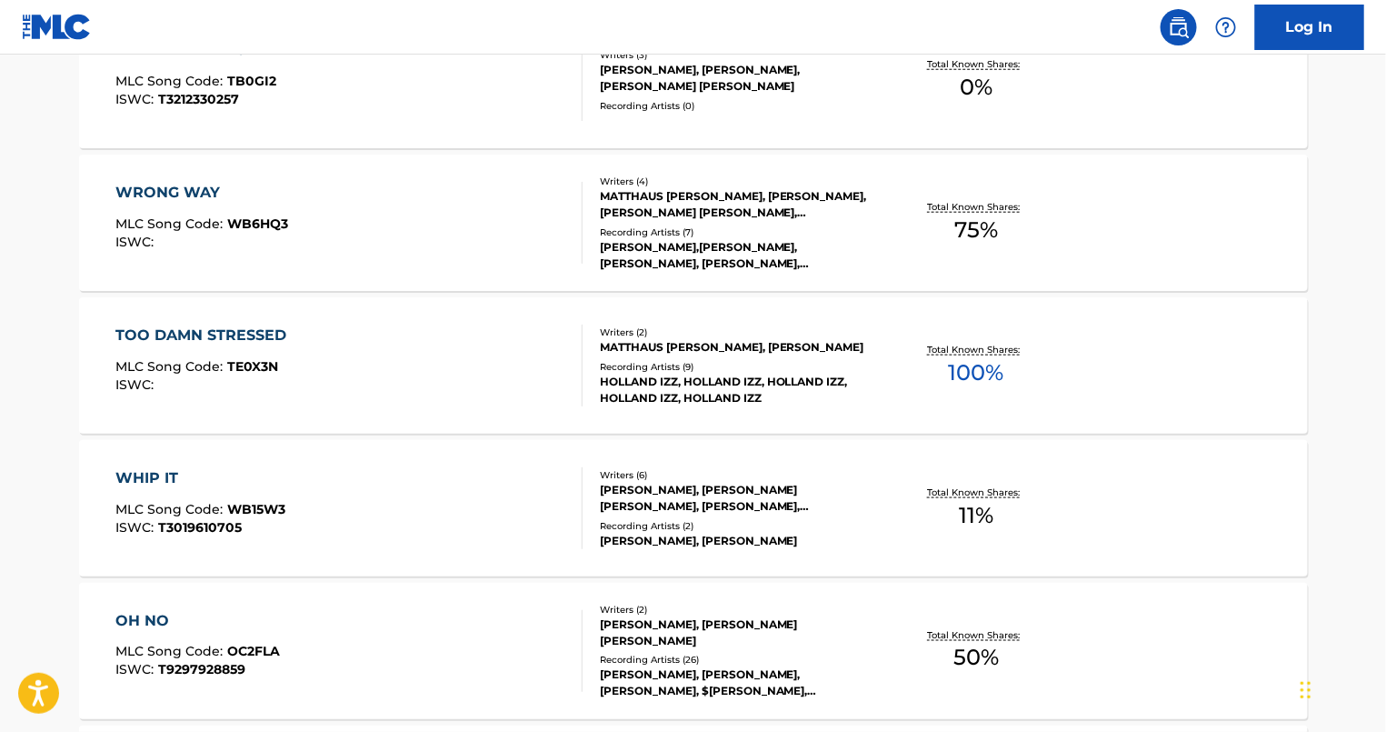
scroll to position [603, 0]
click at [482, 402] on div "TOO DAMN STRESSED MLC Song Code : TE0X3N ISWC :" at bounding box center [348, 365] width 467 height 82
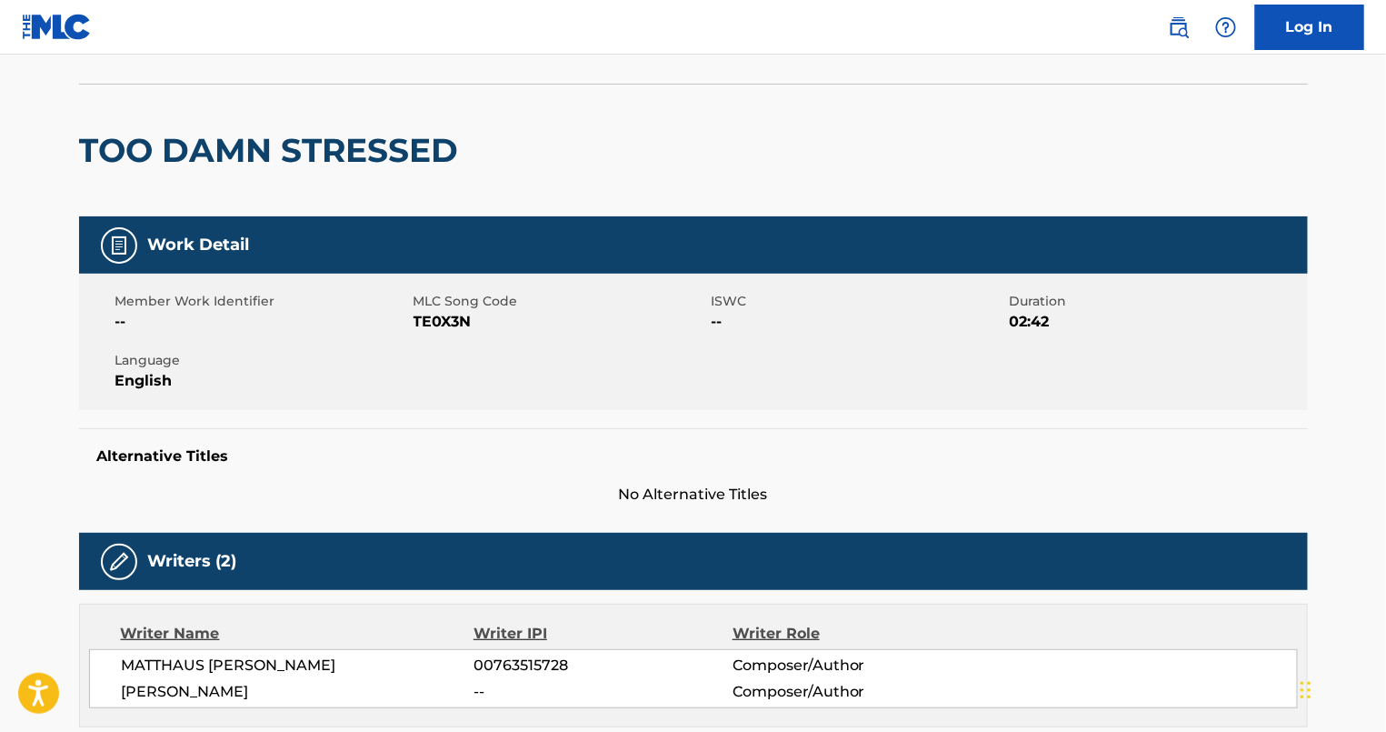
scroll to position [35, 0]
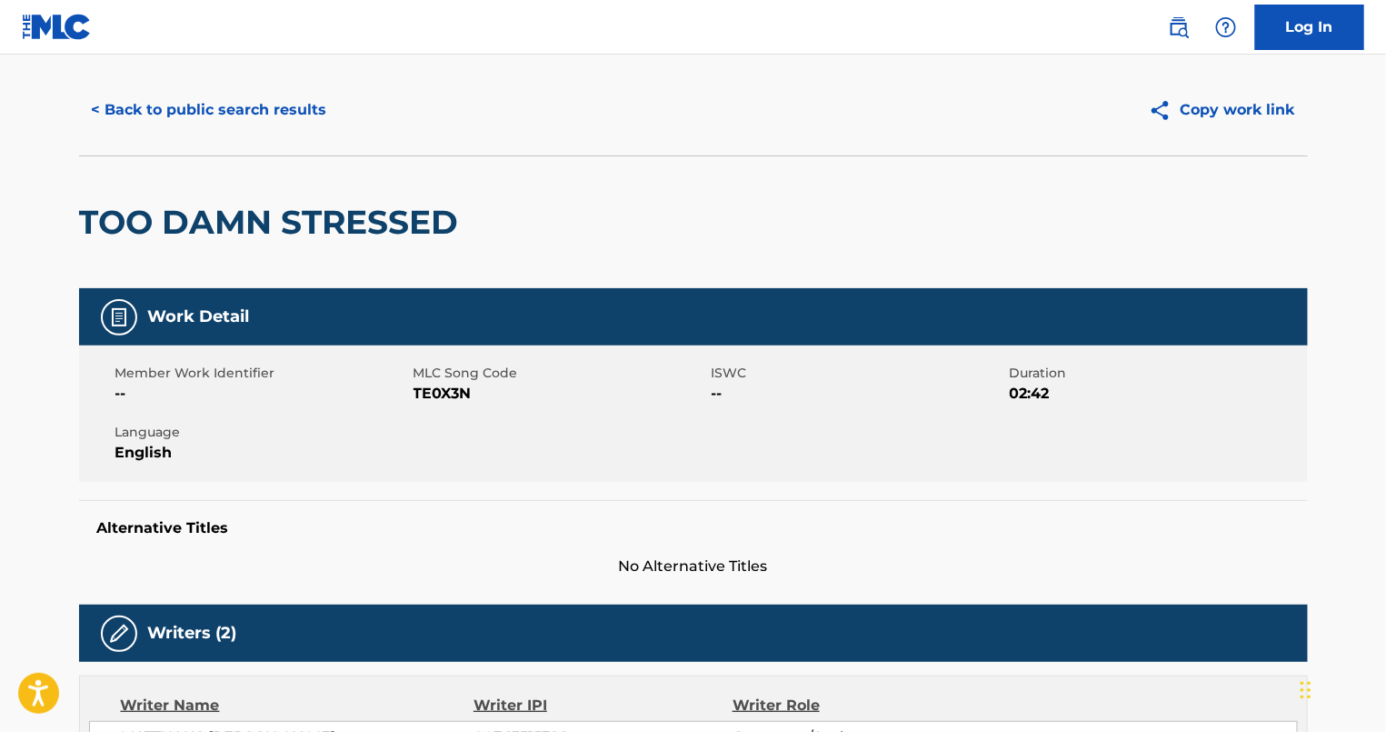
click at [266, 106] on button "< Back to public search results" at bounding box center [209, 109] width 261 height 45
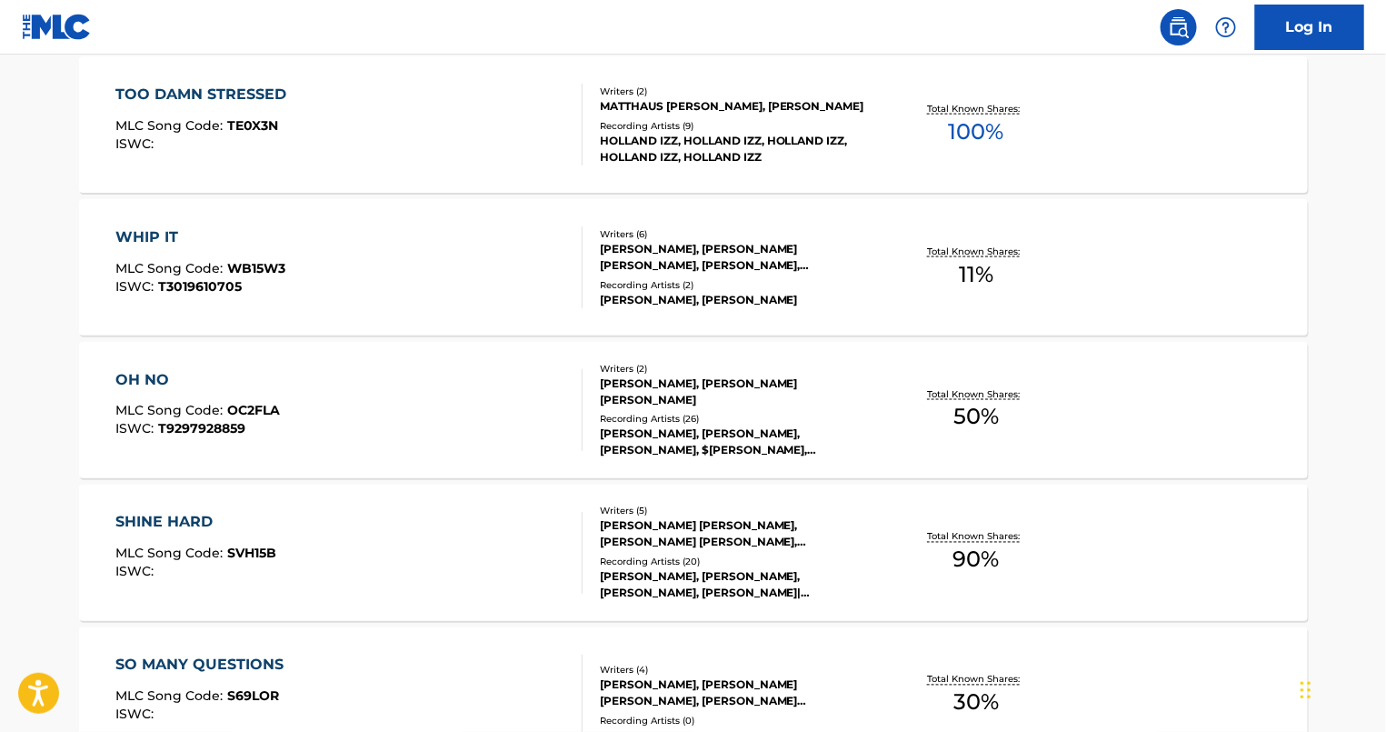
scroll to position [857, 0]
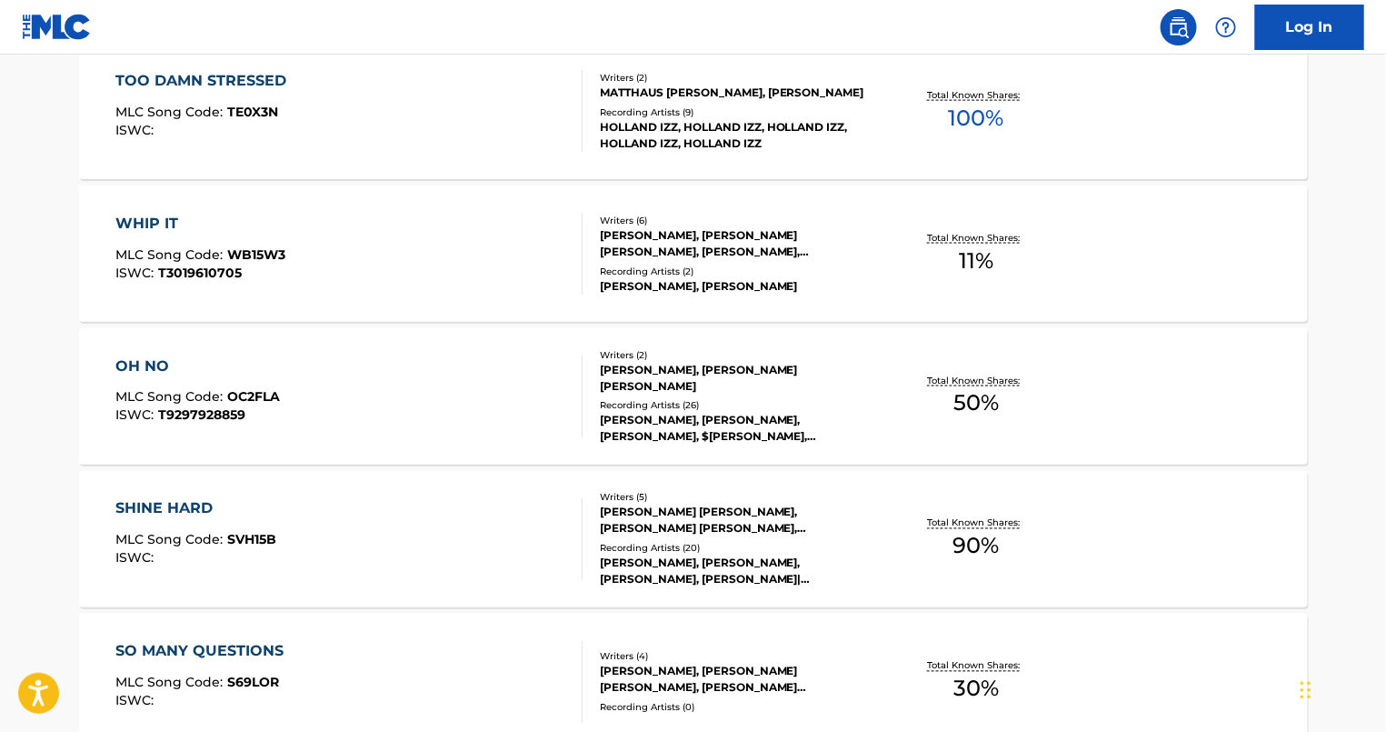
click at [404, 524] on div "SHINE HARD MLC Song Code : SVH15B ISWC :" at bounding box center [348, 539] width 467 height 82
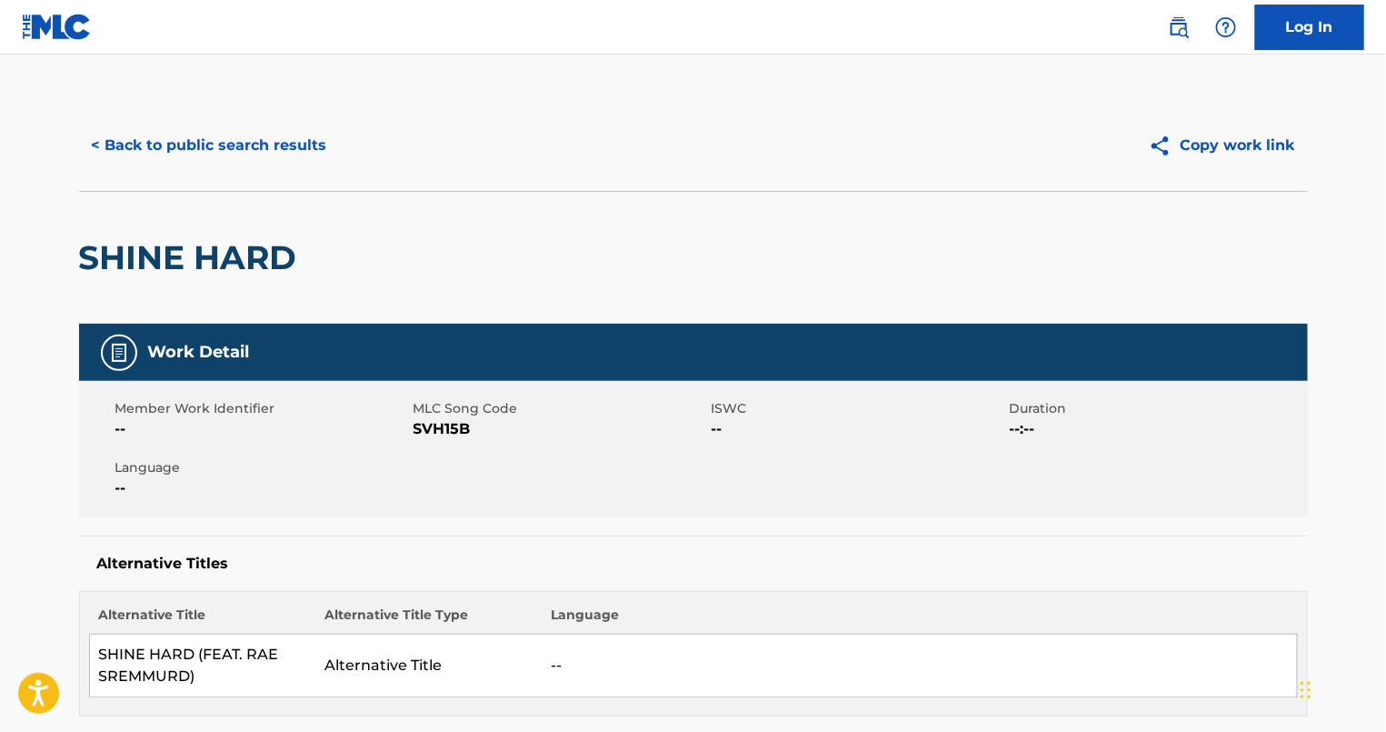
click at [176, 155] on button "< Back to public search results" at bounding box center [209, 145] width 261 height 45
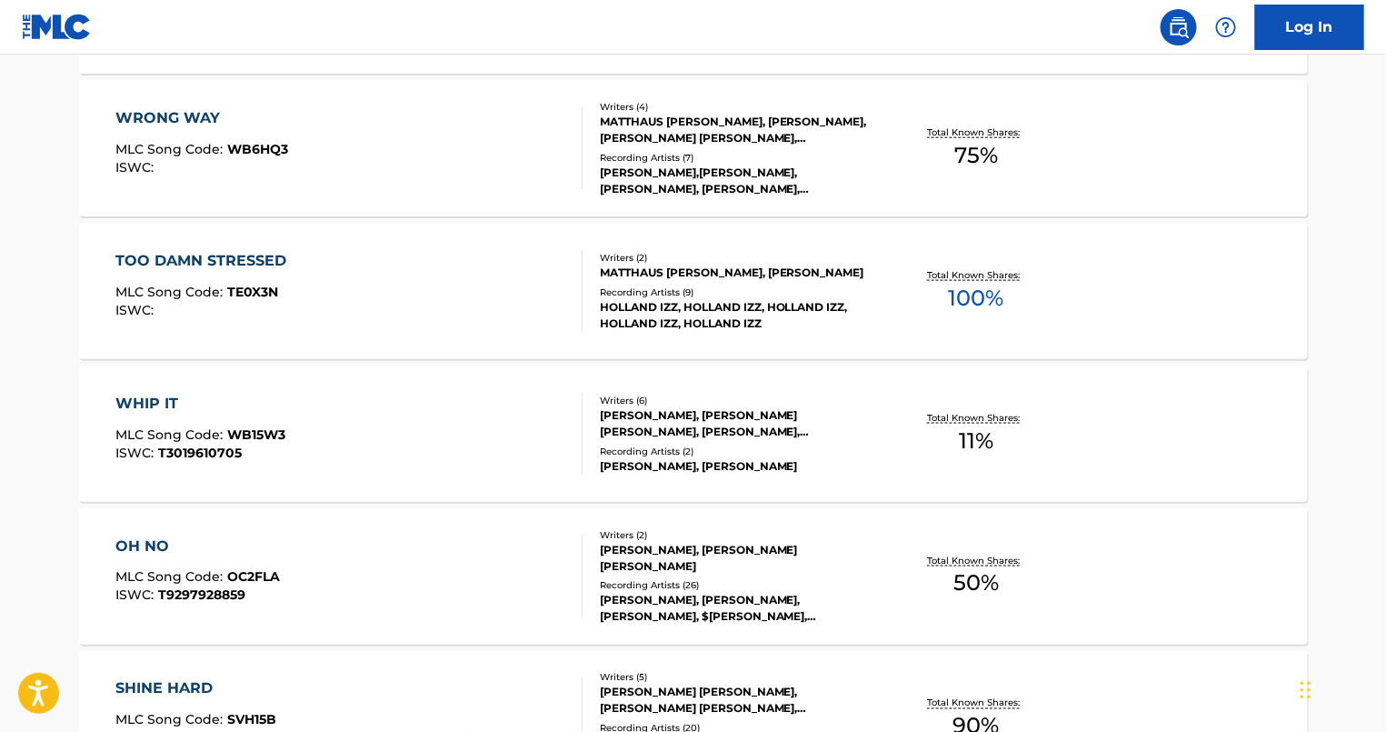
scroll to position [675, 0]
click at [272, 269] on div "TOO DAMN STRESSED" at bounding box center [205, 263] width 180 height 22
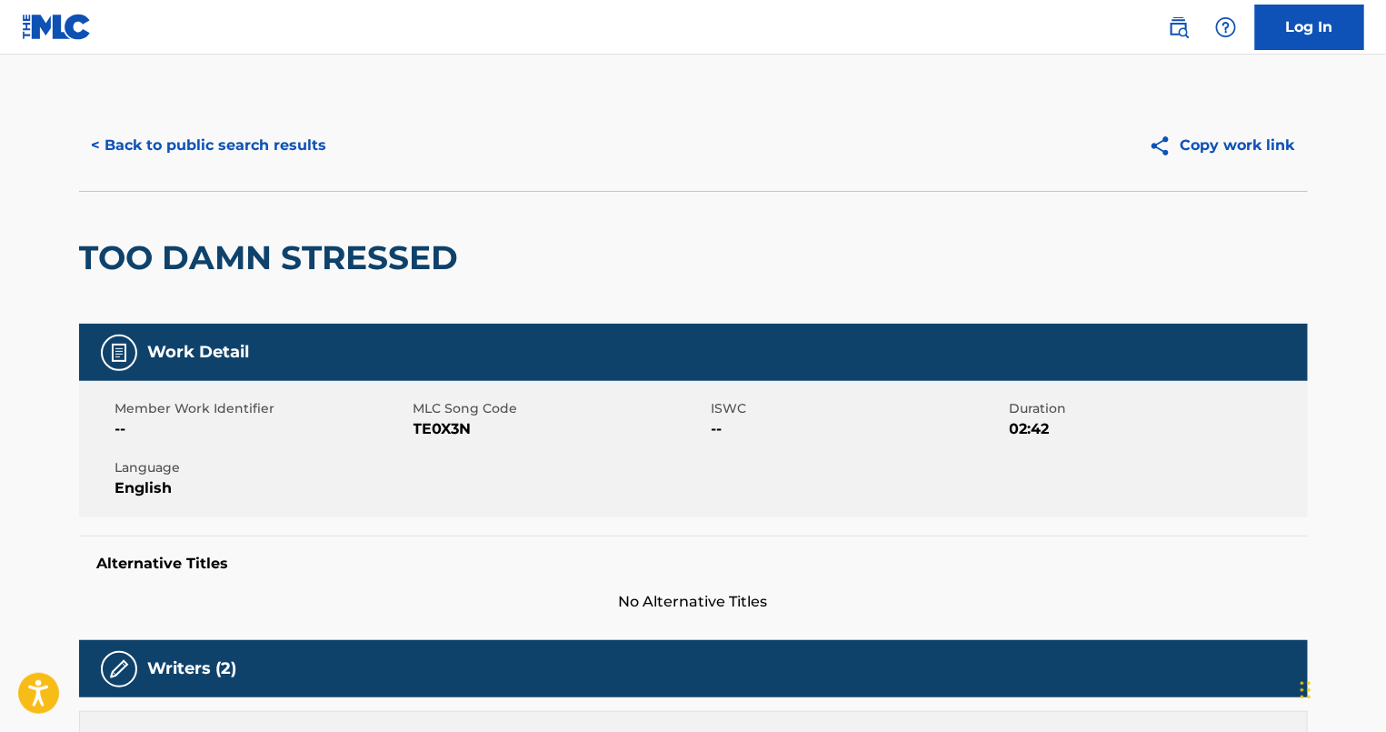
click at [254, 150] on button "< Back to public search results" at bounding box center [209, 145] width 261 height 45
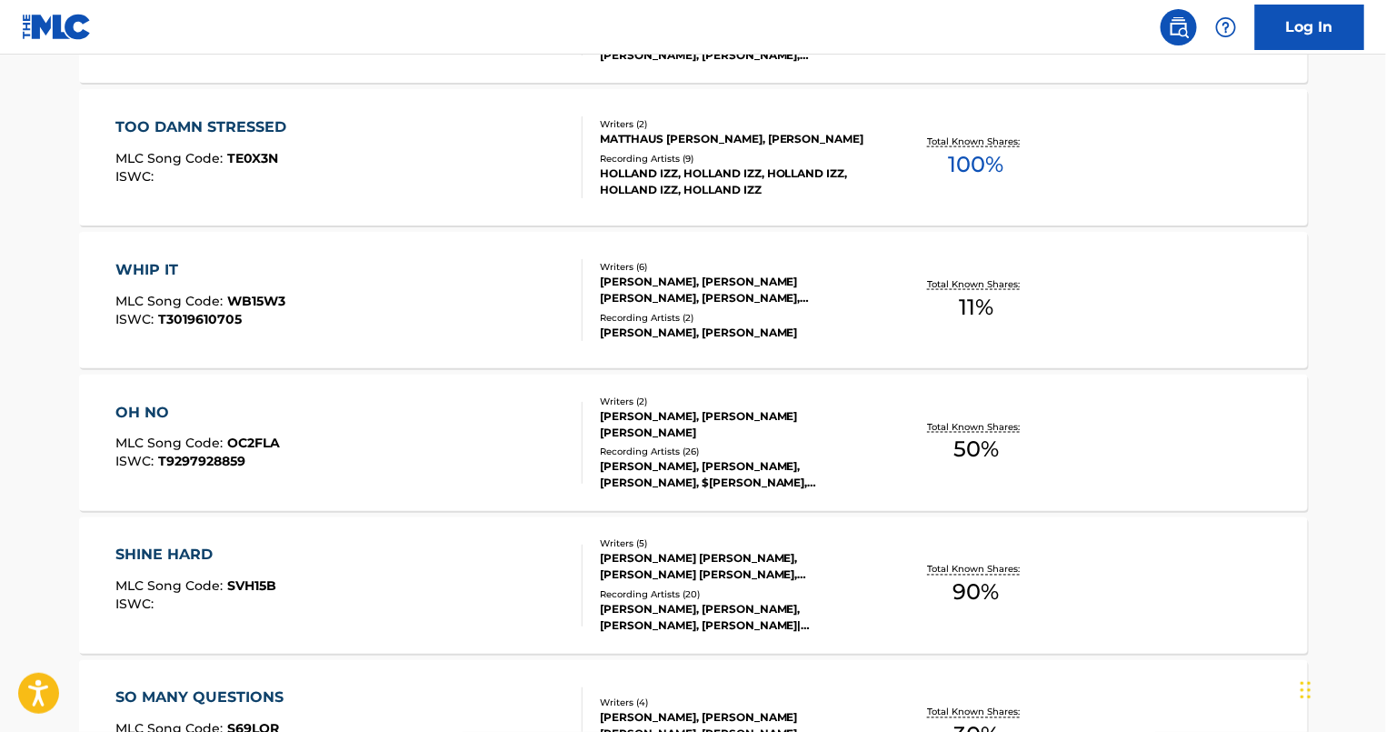
scroll to position [802, 0]
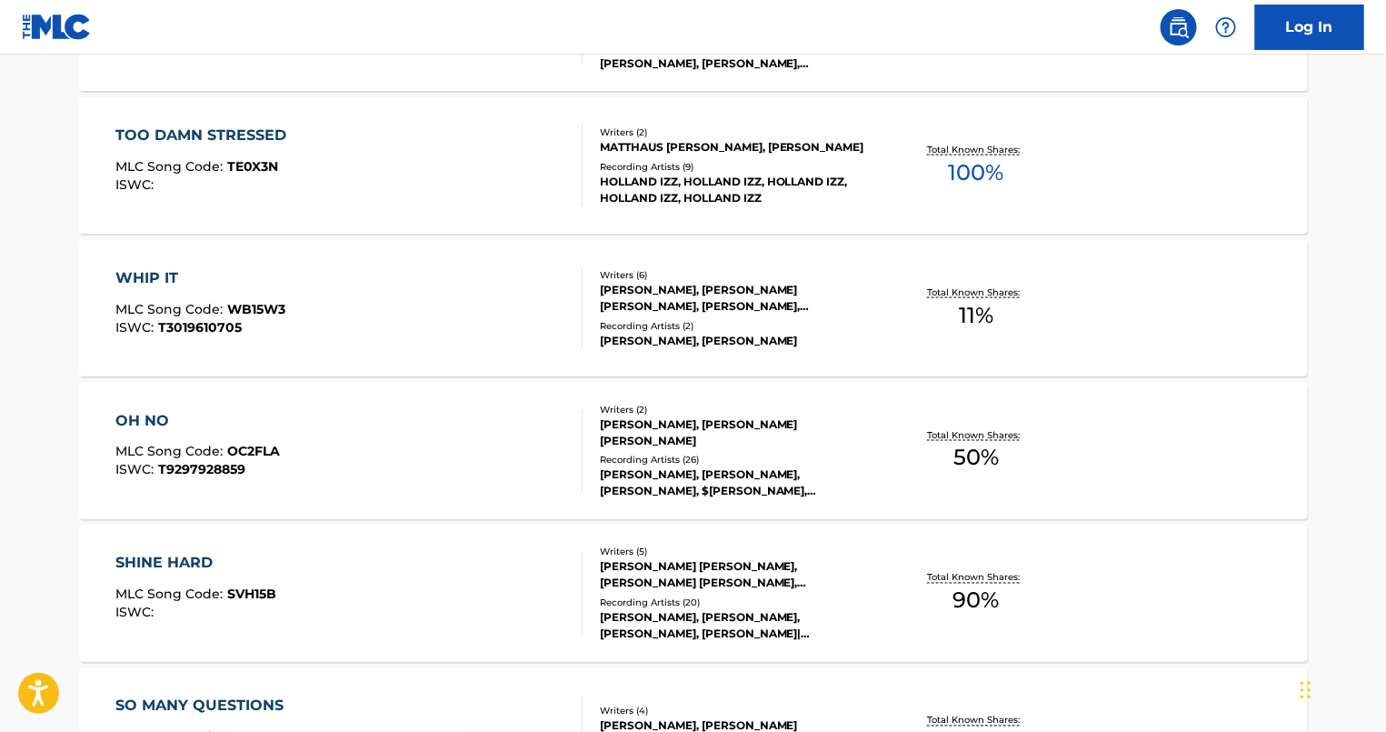
click at [788, 184] on div "HOLLAND IZZ, HOLLAND IZZ, HOLLAND IZZ, HOLLAND IZZ, HOLLAND IZZ" at bounding box center [737, 190] width 274 height 33
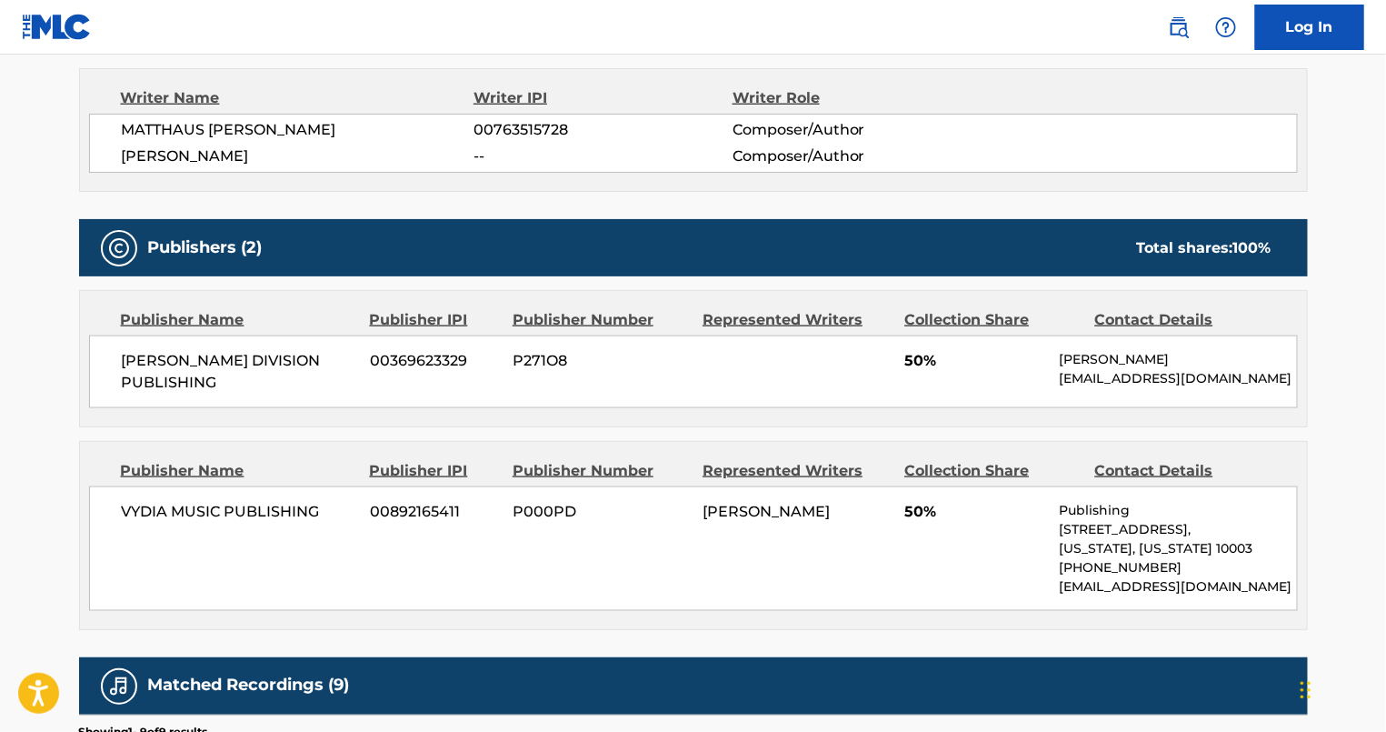
scroll to position [653, 0]
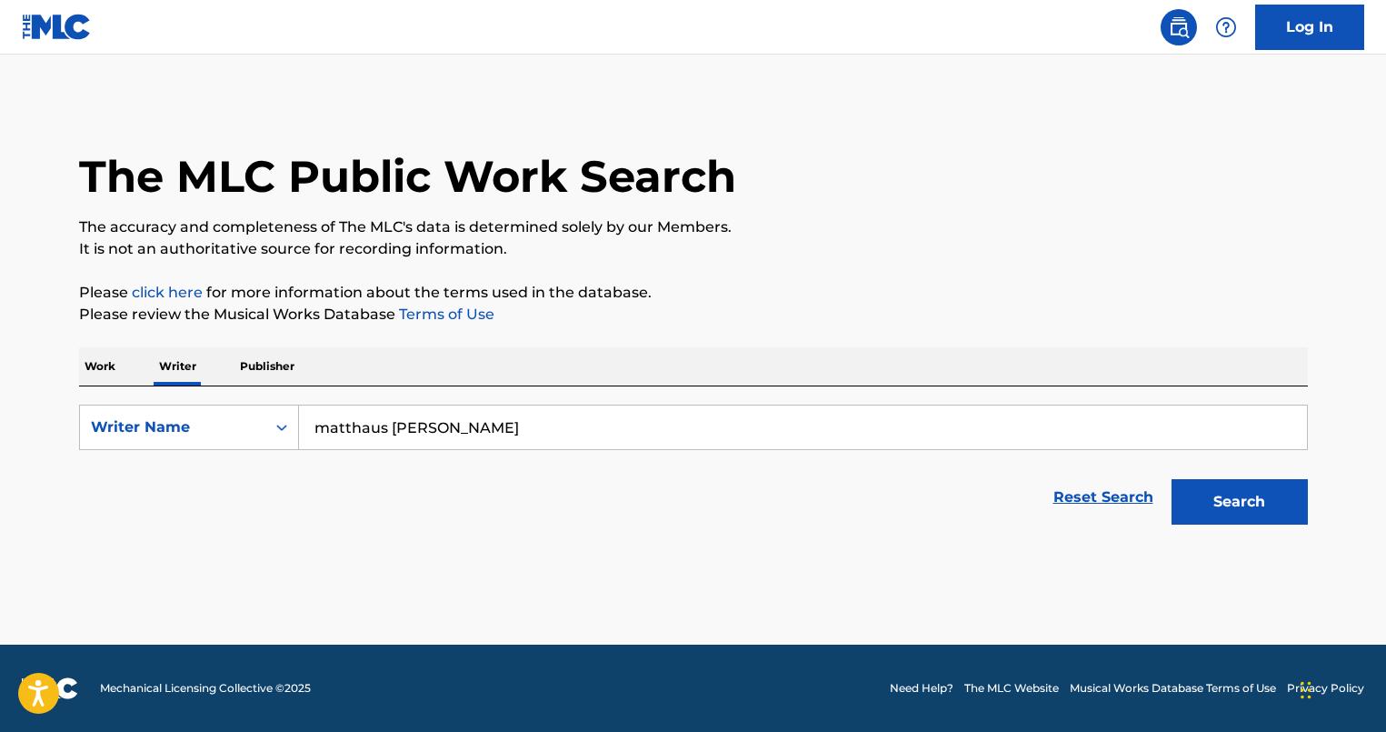
click at [1237, 507] on button "Search" at bounding box center [1239, 501] width 136 height 45
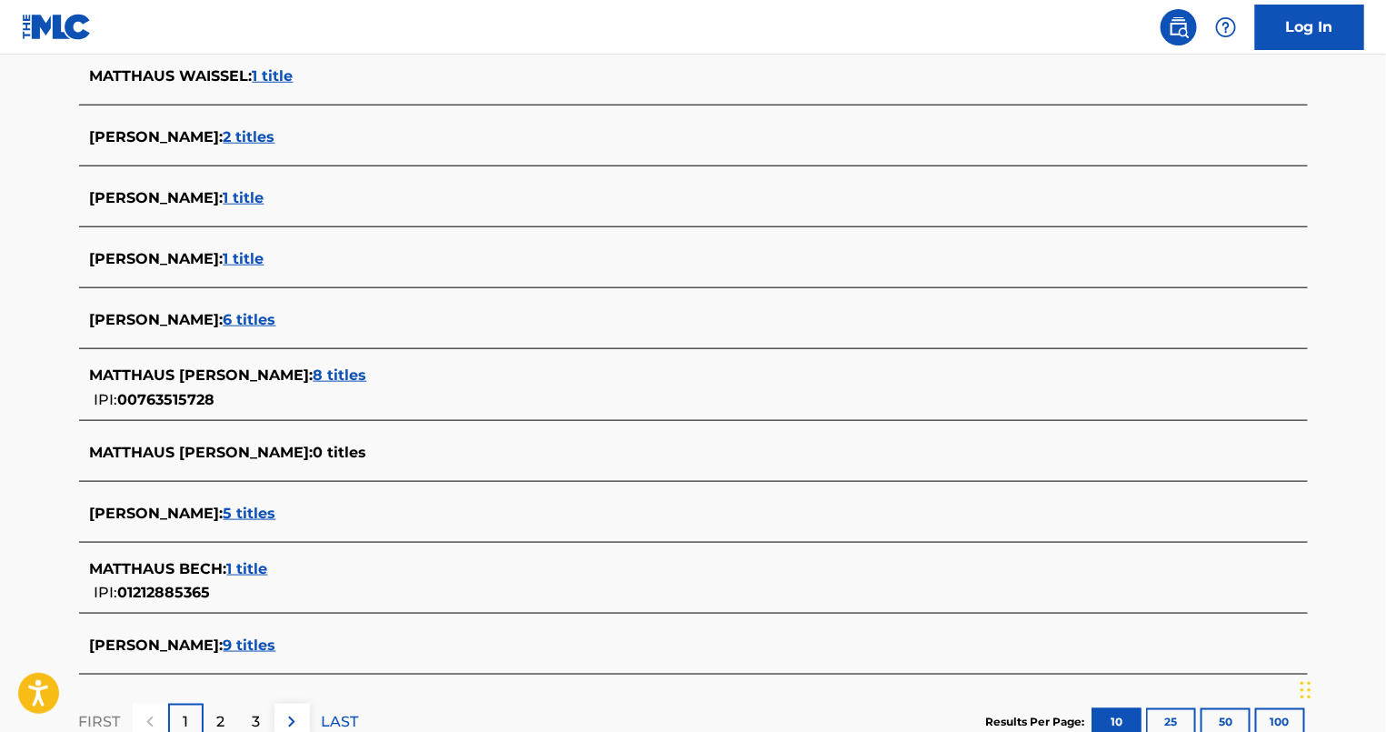
scroll to position [519, 0]
click at [276, 513] on span "5 titles" at bounding box center [250, 511] width 53 height 17
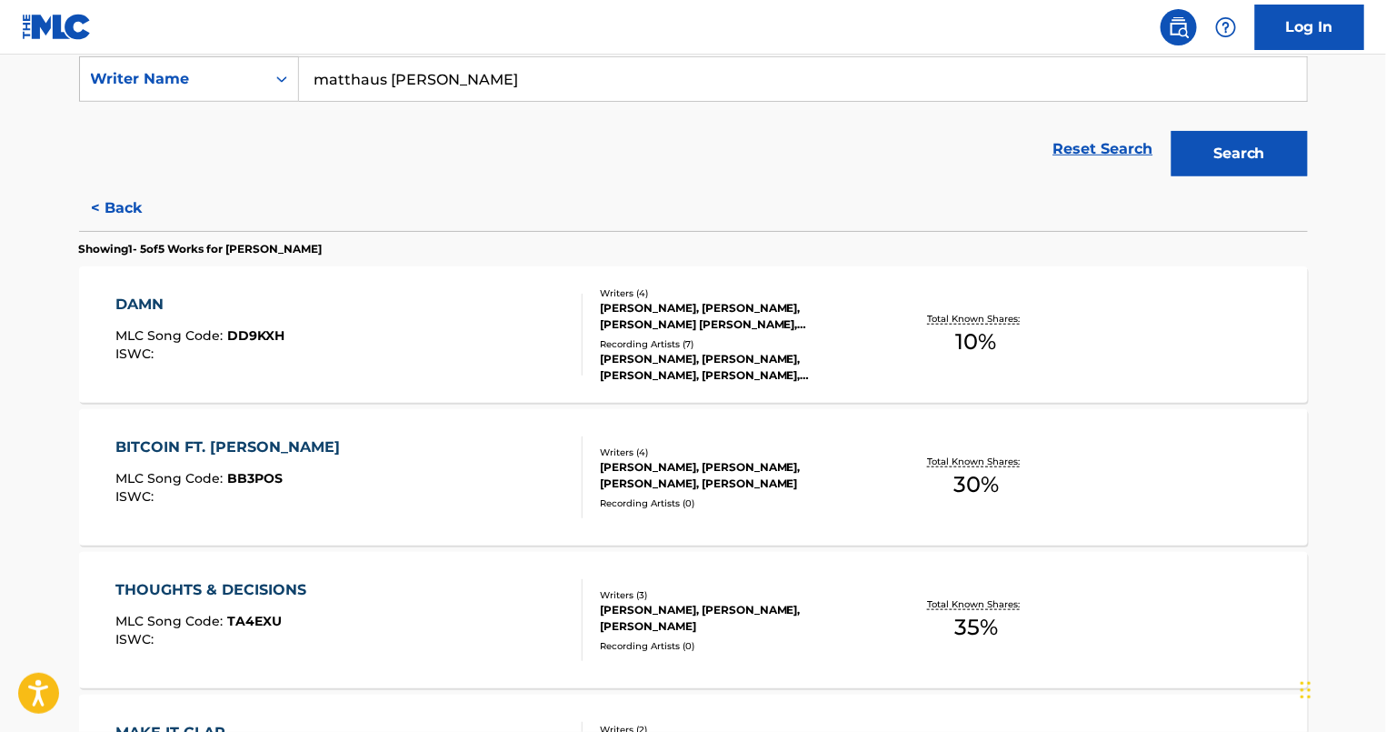
scroll to position [345, 0]
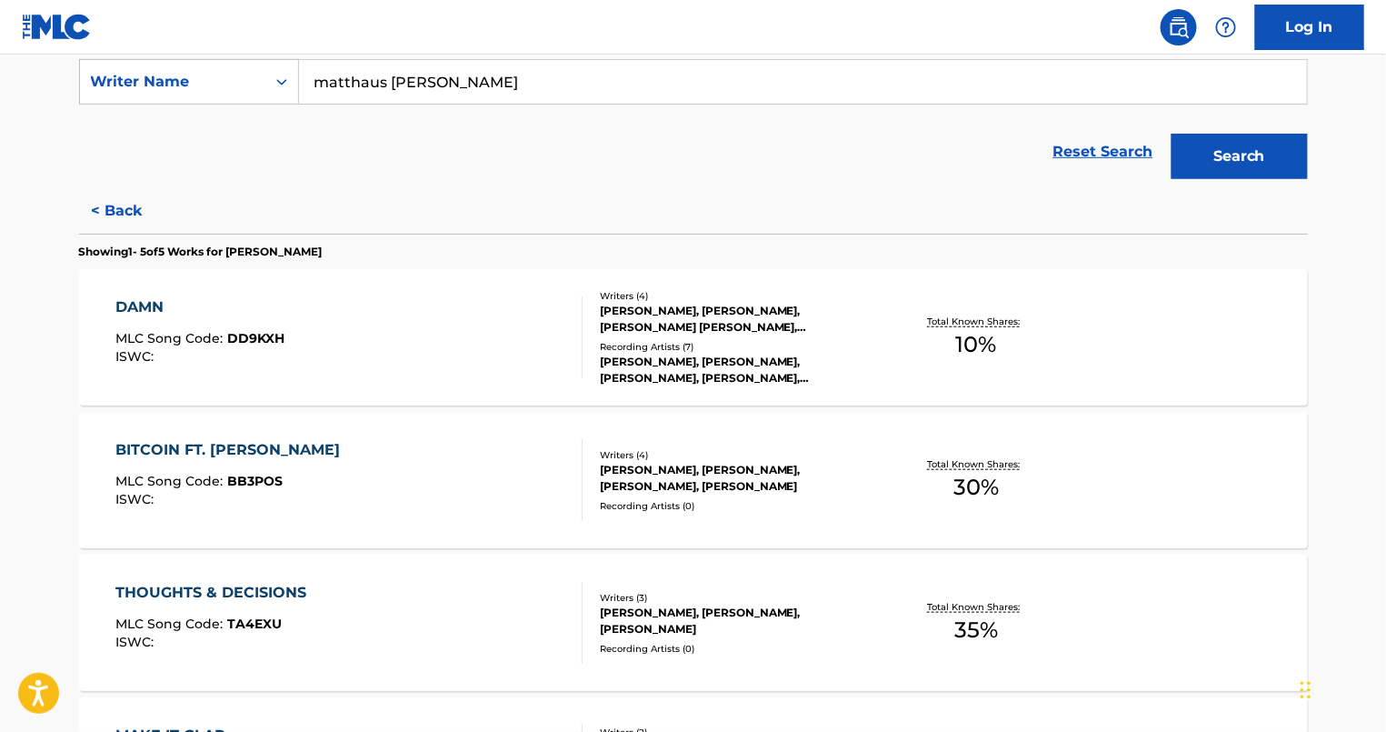
click at [131, 222] on button "< Back" at bounding box center [133, 210] width 109 height 45
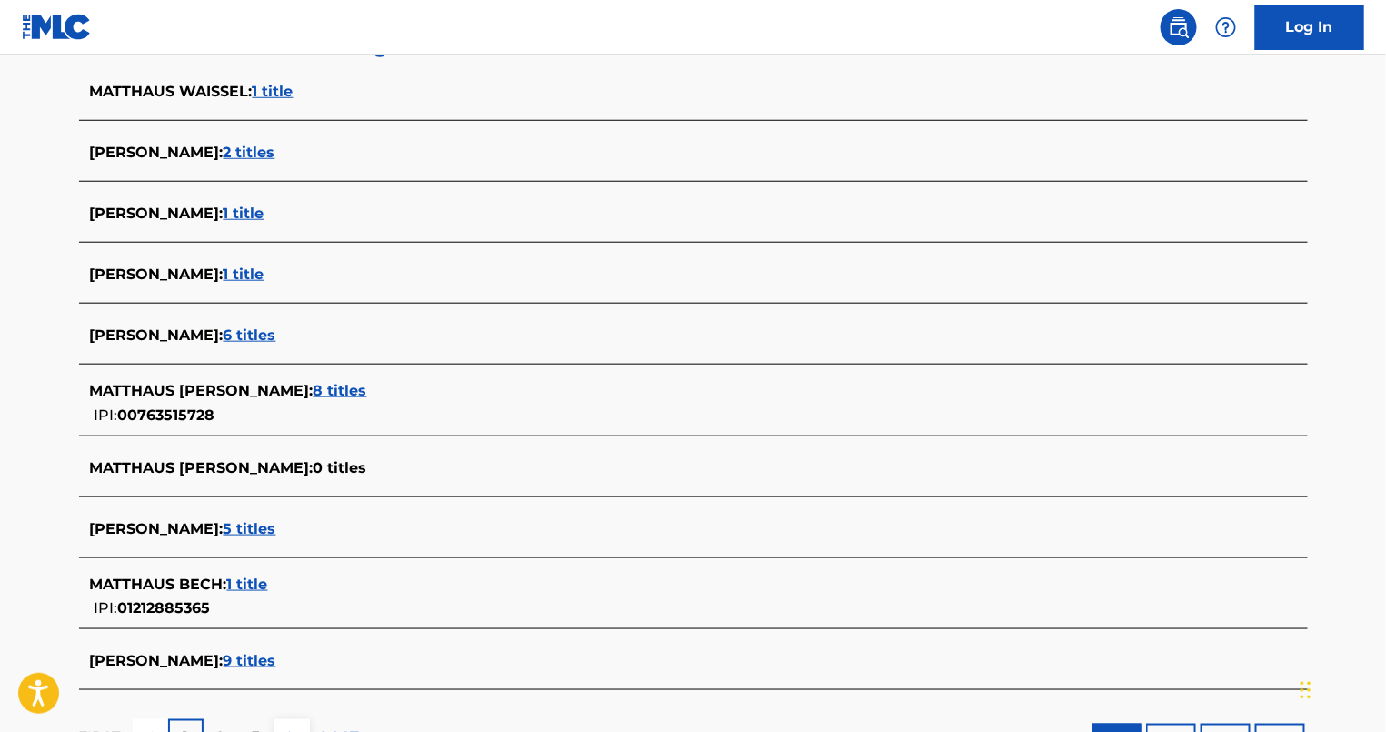
scroll to position [504, 0]
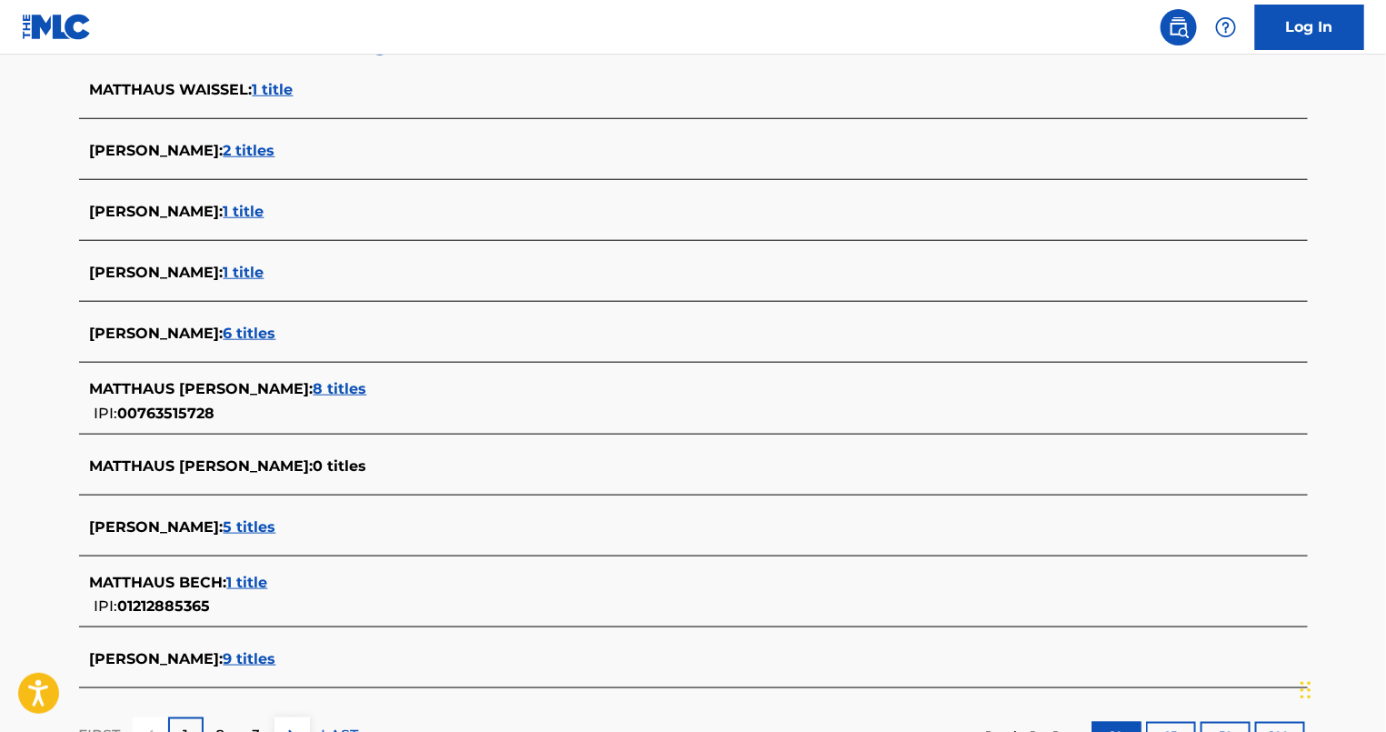
click at [367, 387] on span "8 titles" at bounding box center [341, 388] width 54 height 17
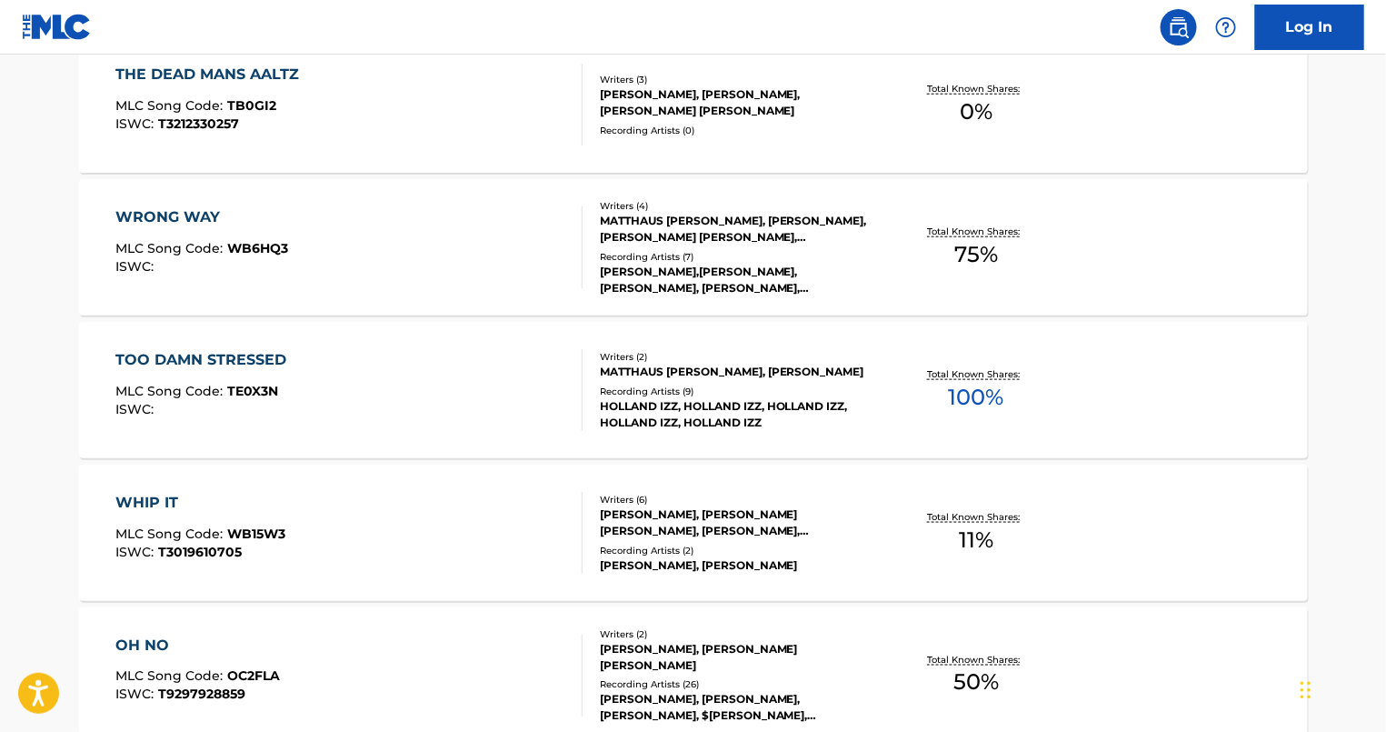
scroll to position [580, 0]
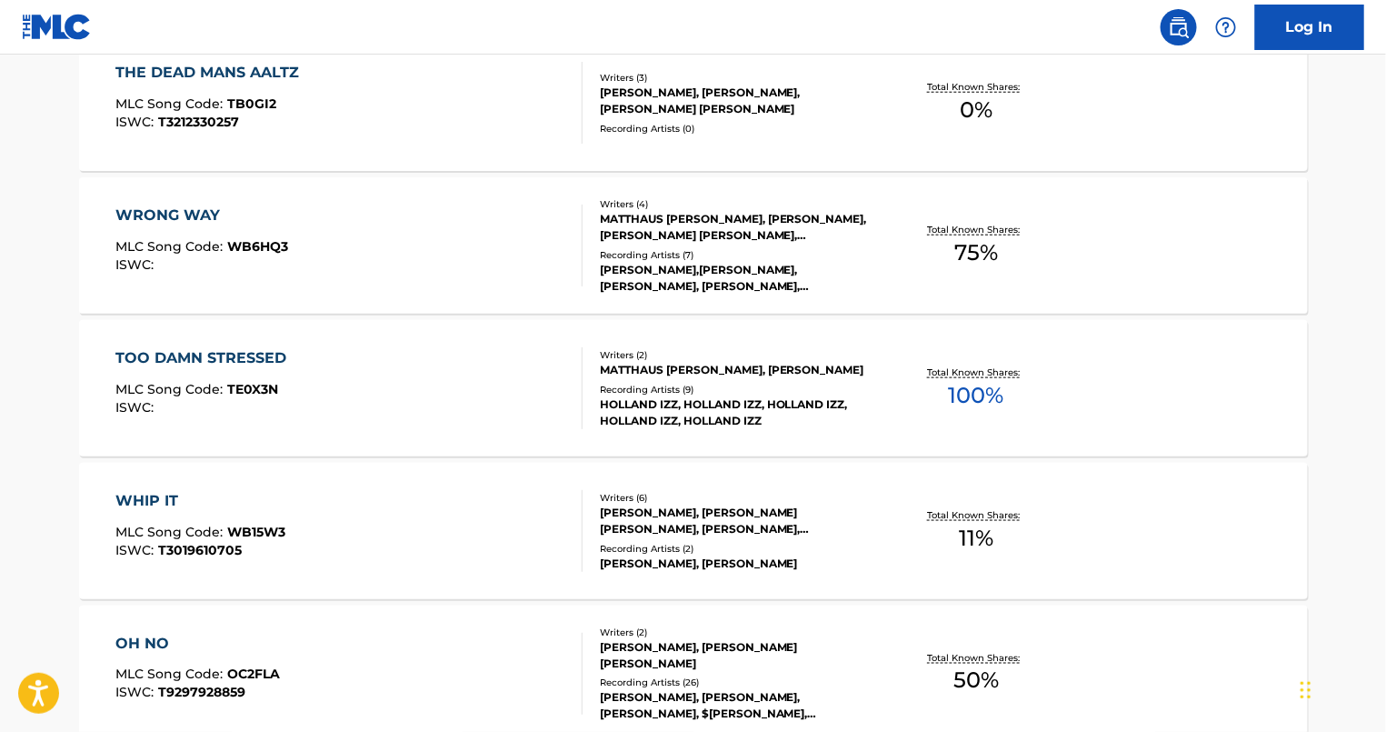
click at [440, 391] on div "TOO DAMN STRESSED MLC Song Code : TE0X3N ISWC :" at bounding box center [348, 388] width 467 height 82
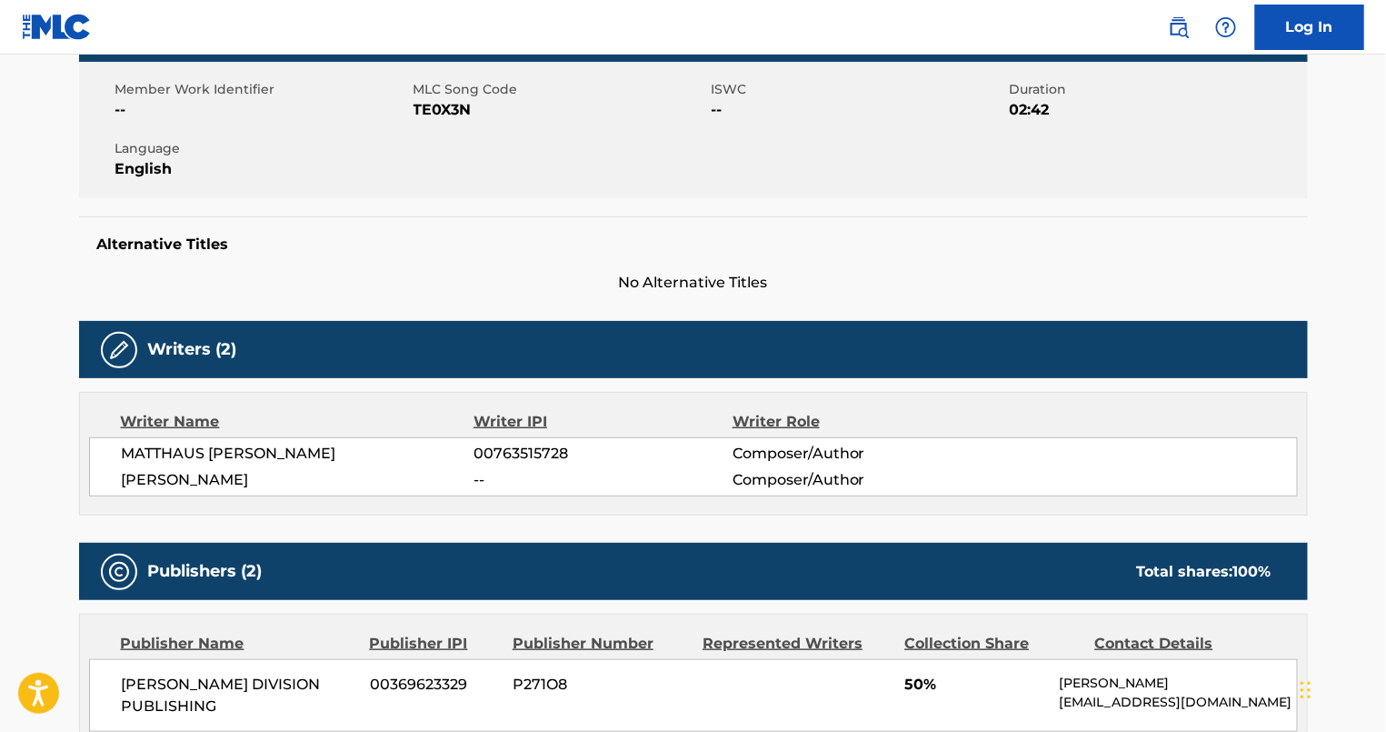
scroll to position [285, 0]
